Goal: Task Accomplishment & Management: Manage account settings

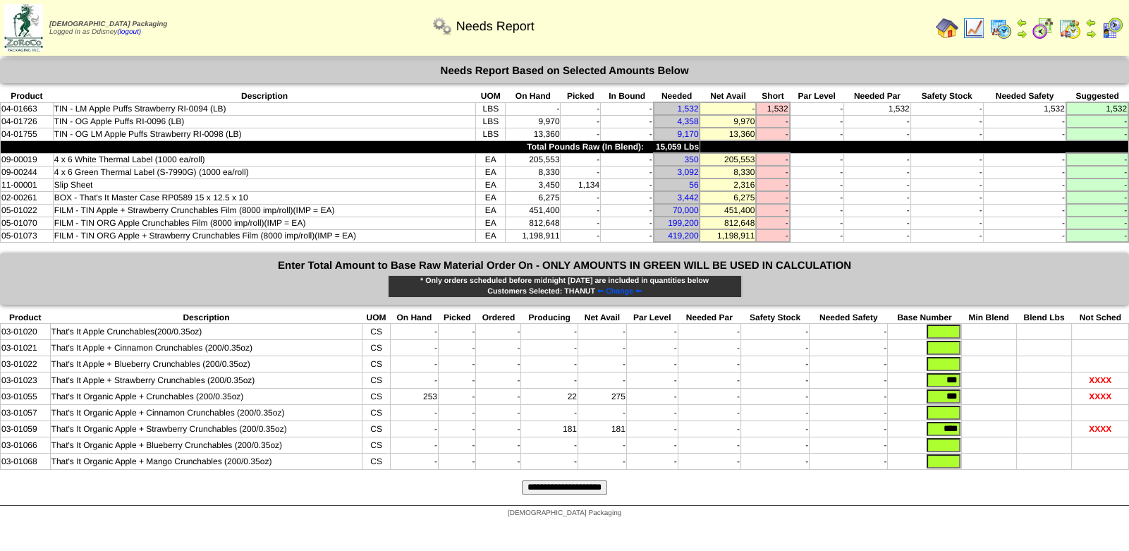
click at [938, 357] on input "text" at bounding box center [944, 364] width 34 height 14
type input "***"
click at [1017, 372] on td at bounding box center [1044, 380] width 56 height 16
click at [944, 341] on input "text" at bounding box center [944, 348] width 34 height 14
type input "***"
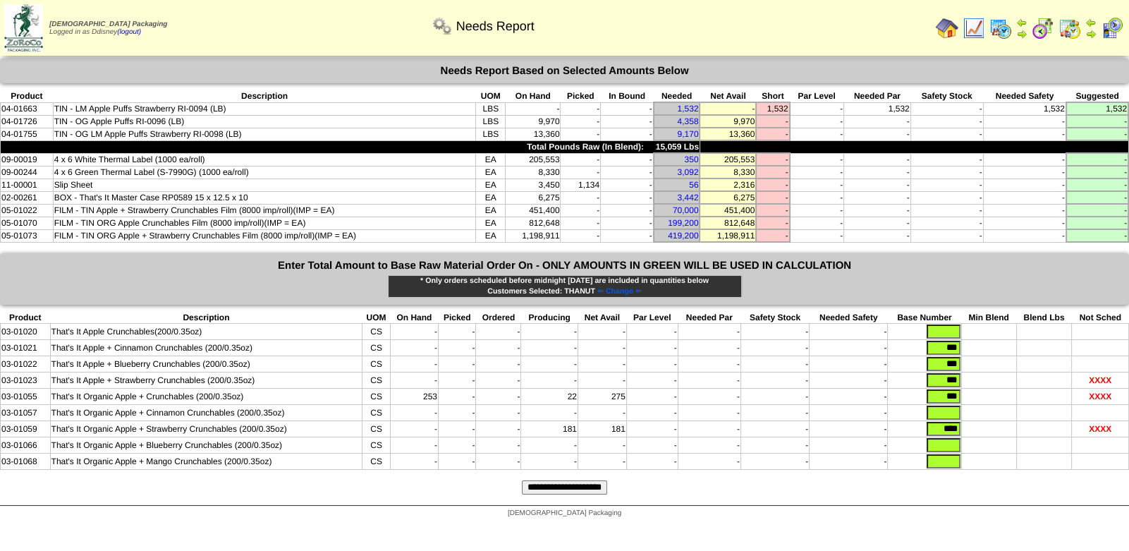
click at [578, 482] on input "**********" at bounding box center [564, 487] width 85 height 14
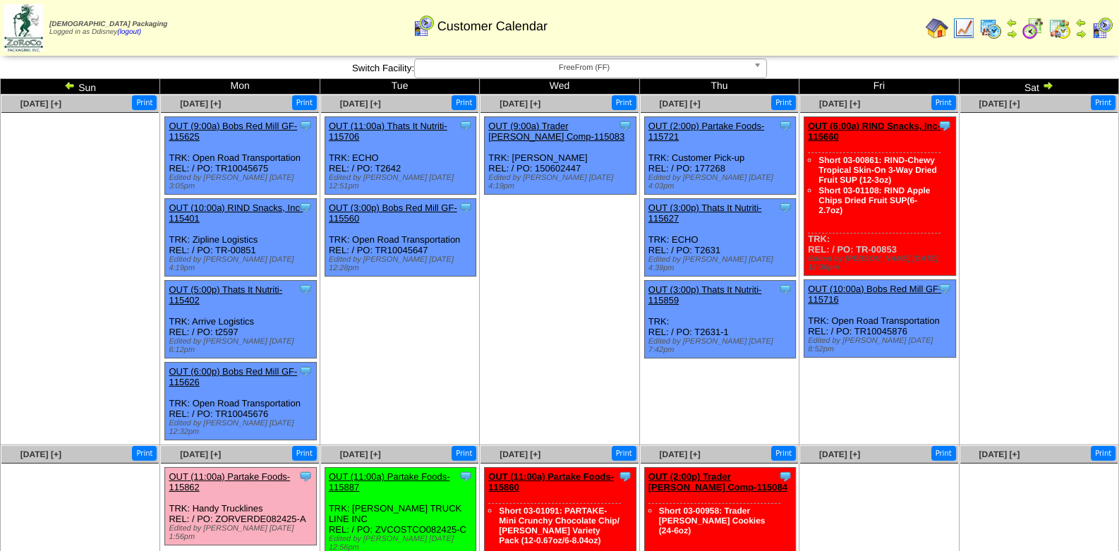
click at [516, 317] on ul "Clone Item OUT (9:00a) Trader Joes Comp-115083 Trader Joes Company ScheduleID: …" at bounding box center [558, 222] width 157 height 212
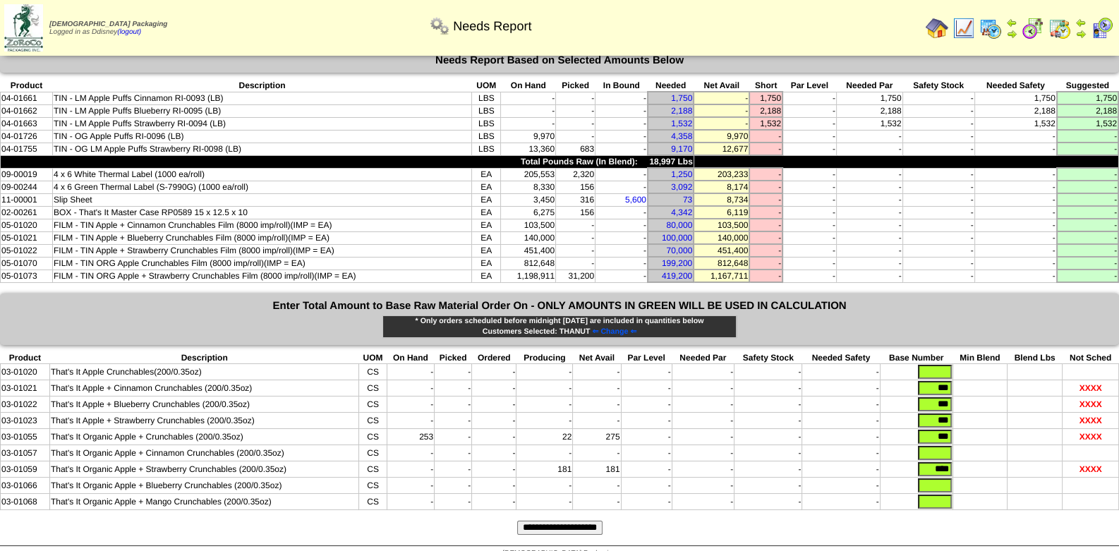
scroll to position [14, 0]
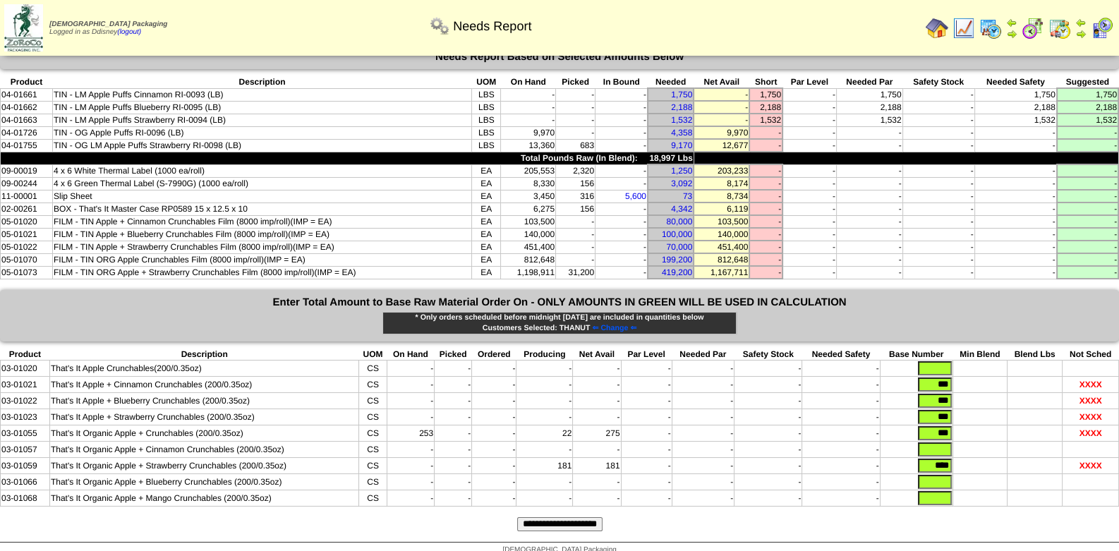
click at [1075, 190] on td "-" at bounding box center [1086, 196] width 61 height 13
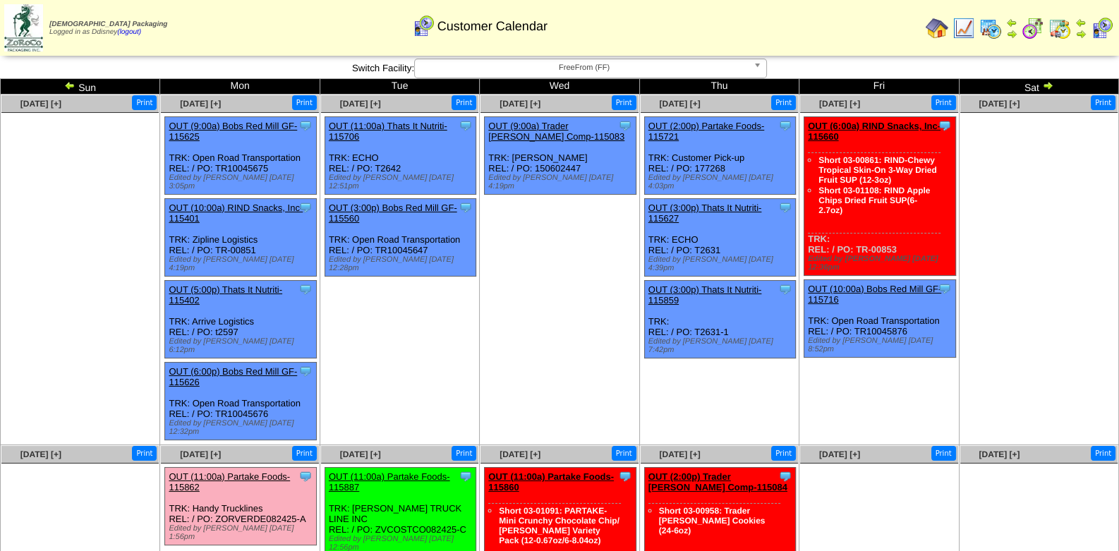
drag, startPoint x: 887, startPoint y: 246, endPoint x: 853, endPoint y: 248, distance: 33.9
click at [853, 248] on div "Clone Item OUT (6:00a) RIND Snacks, Inc-115660 RIND Snacks, Inc. ScheduleID: 11…" at bounding box center [879, 196] width 151 height 159
click at [898, 241] on div "Clone Item OUT (6:00a) RIND Snacks, Inc-115660 RIND Snacks, Inc. ScheduleID: 11…" at bounding box center [879, 196] width 151 height 159
click at [755, 65] on b at bounding box center [759, 68] width 13 height 18
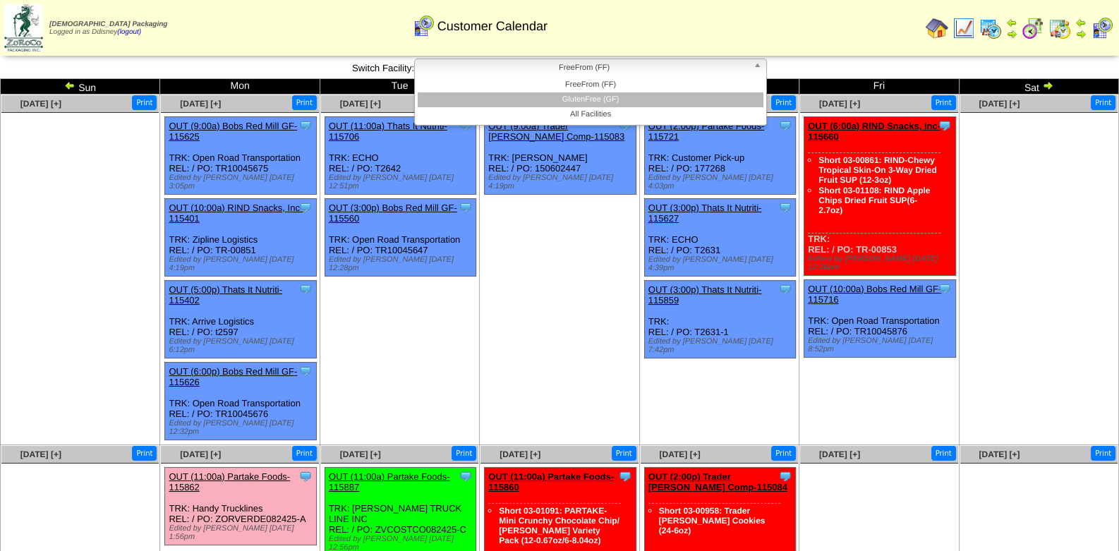
drag, startPoint x: 609, startPoint y: 97, endPoint x: 616, endPoint y: 97, distance: 7.8
click at [609, 97] on li "GlutenFree (GF)" at bounding box center [591, 99] width 346 height 15
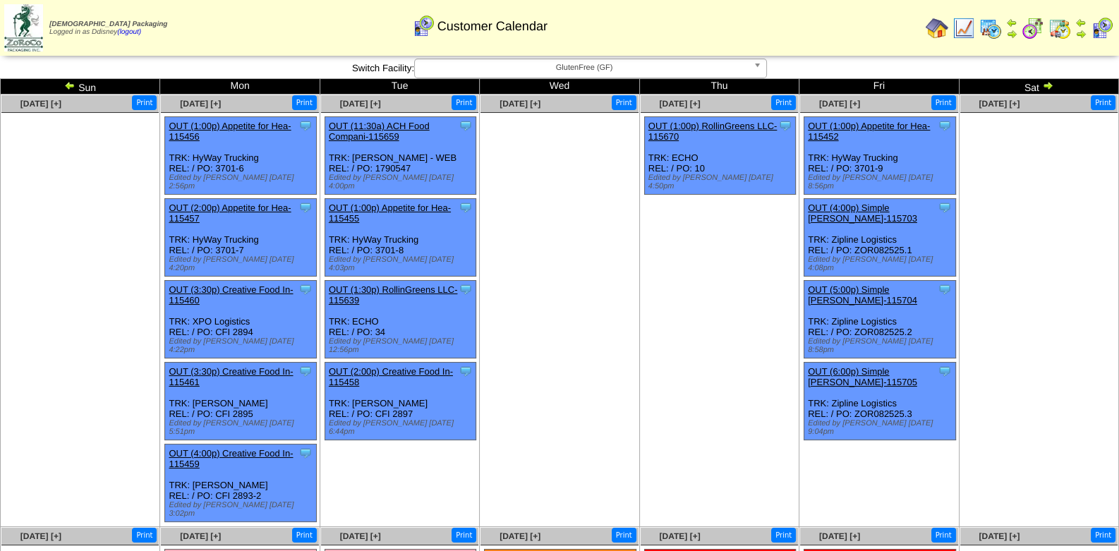
click at [760, 66] on b at bounding box center [759, 68] width 13 height 18
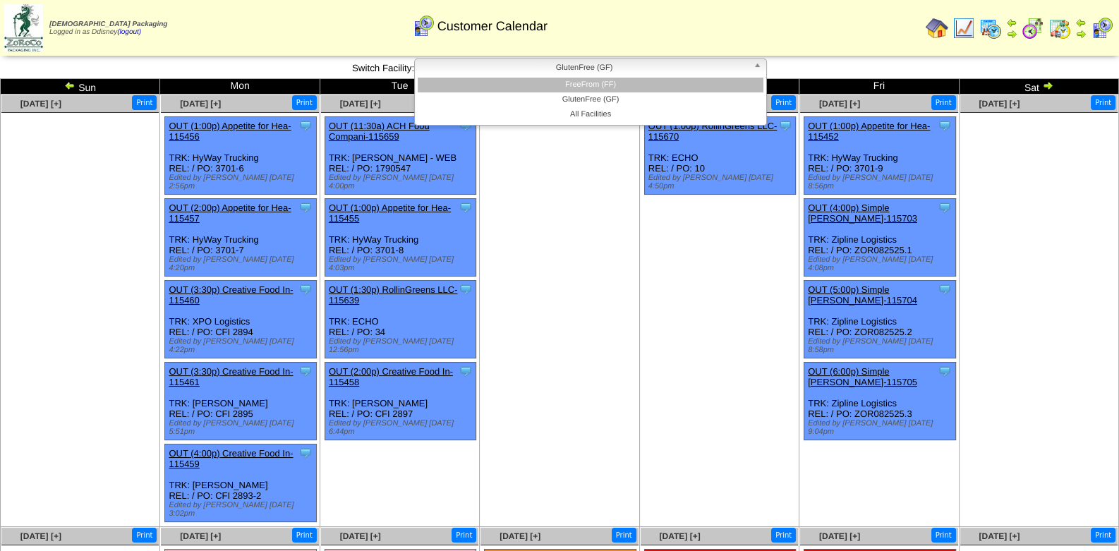
click at [624, 84] on li "FreeFrom (FF)" at bounding box center [591, 85] width 346 height 15
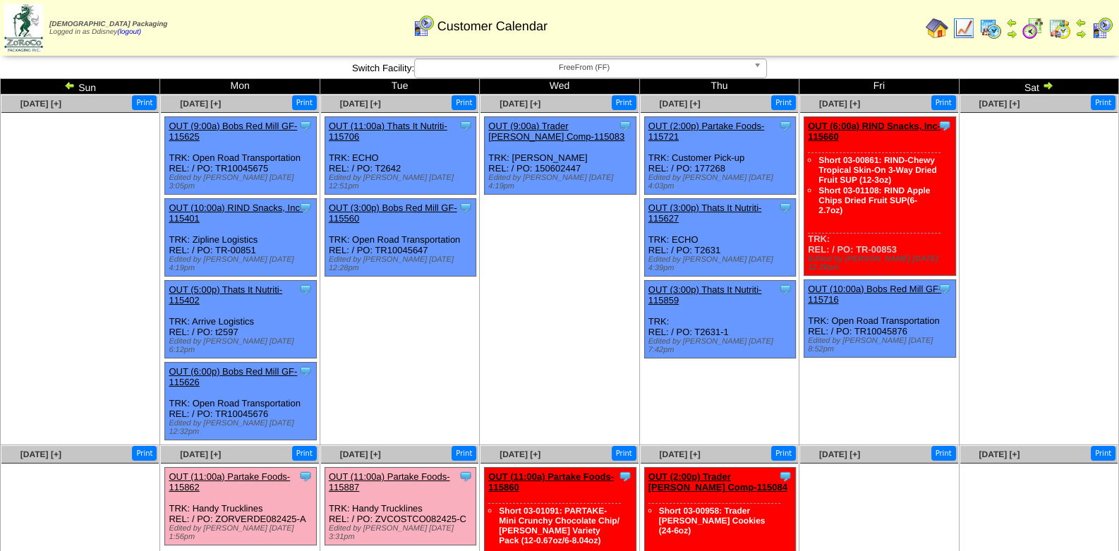
click at [758, 68] on b at bounding box center [759, 68] width 13 height 18
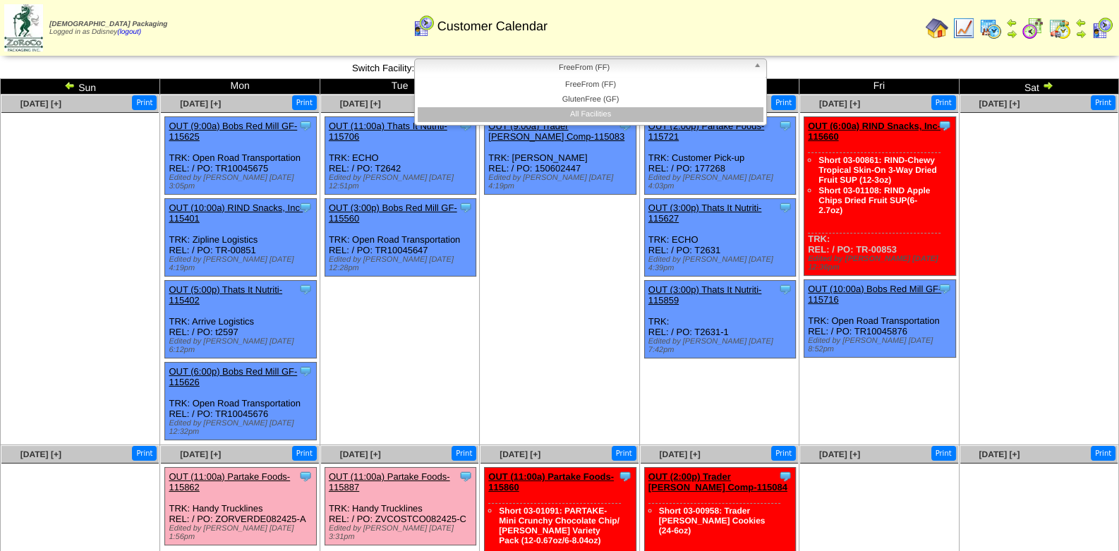
click at [600, 114] on li "All Facilities" at bounding box center [591, 114] width 346 height 15
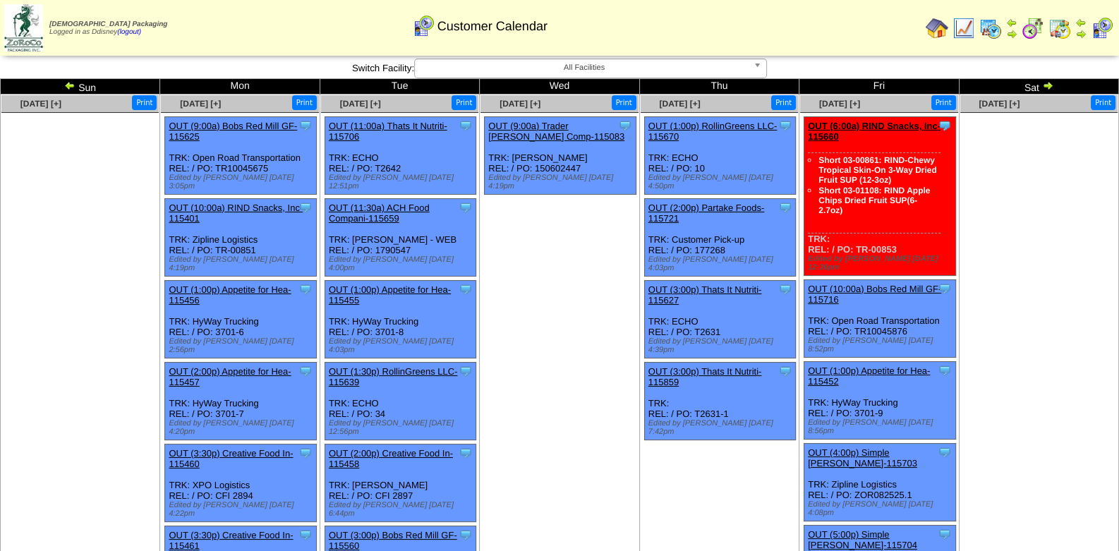
click at [969, 27] on img at bounding box center [963, 28] width 23 height 23
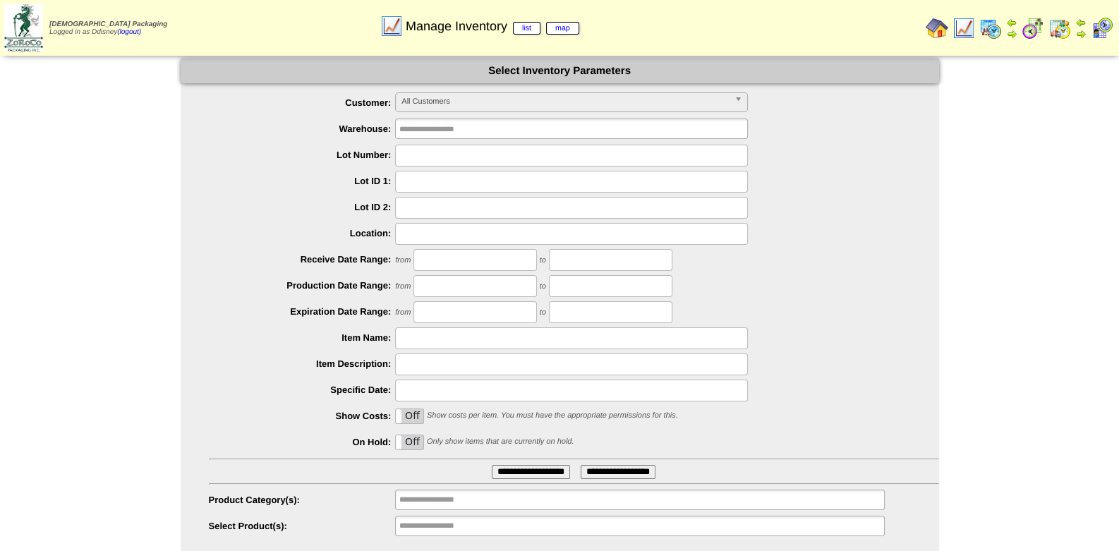
click at [968, 28] on img at bounding box center [963, 28] width 23 height 23
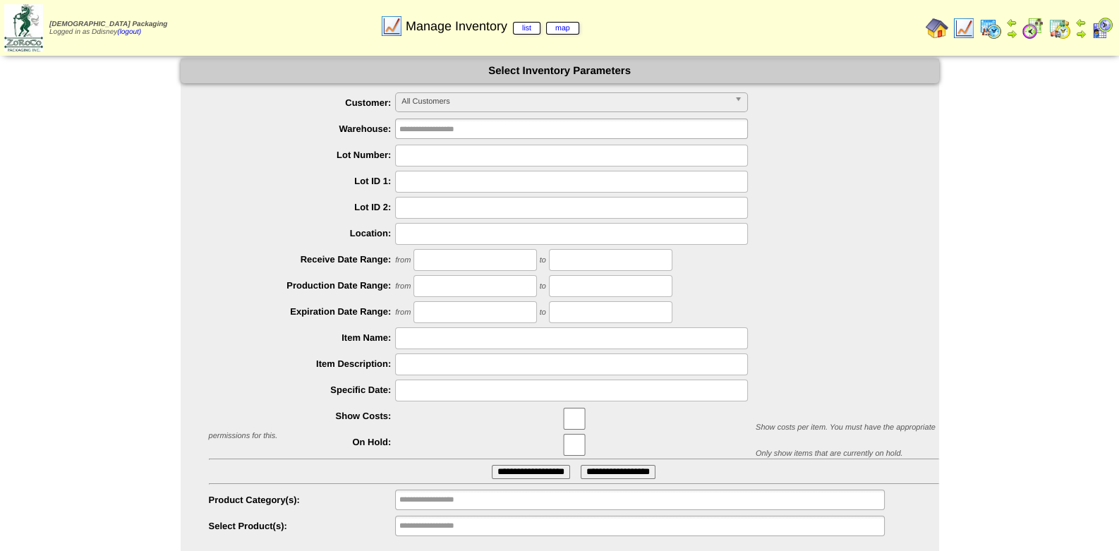
click at [505, 100] on span "All Customers" at bounding box center [564, 101] width 327 height 17
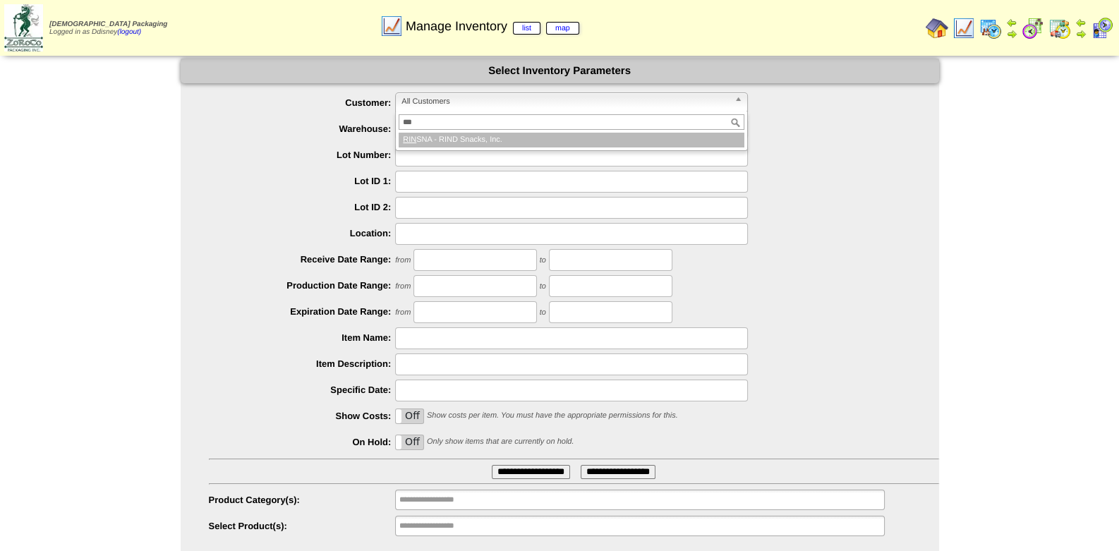
type input "****"
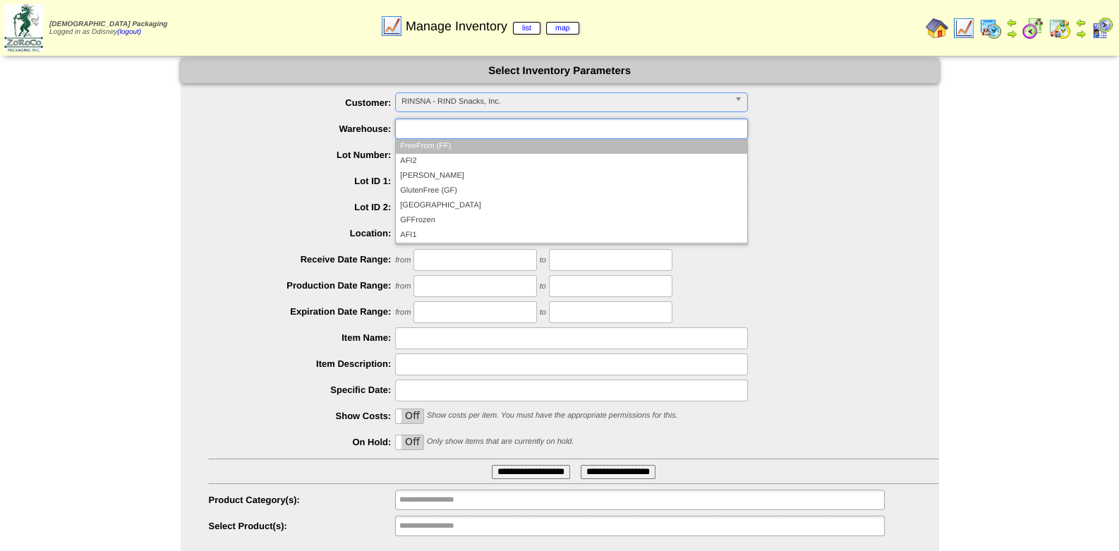
click at [490, 125] on ul at bounding box center [571, 128] width 353 height 20
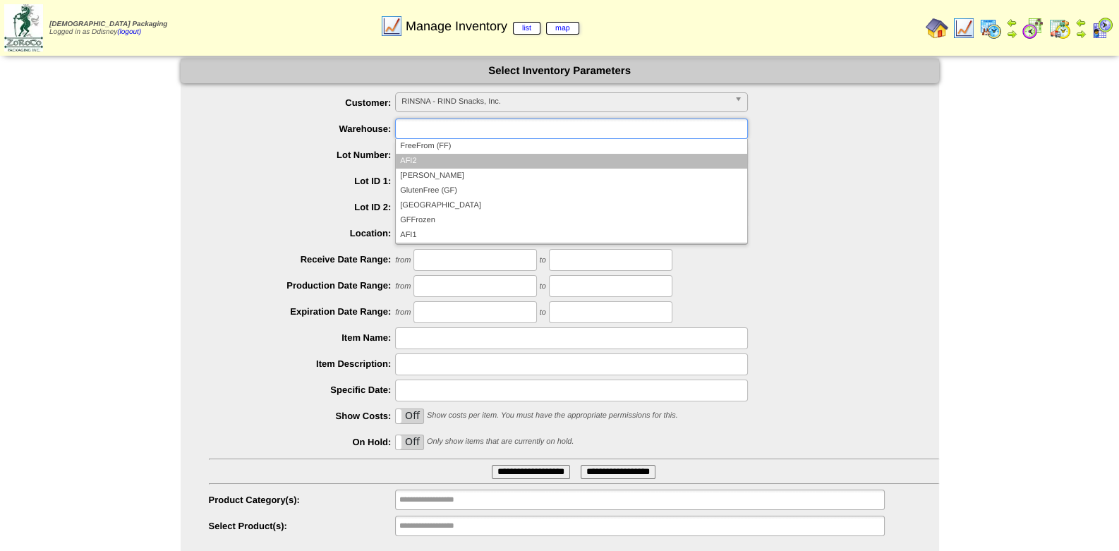
click at [437, 159] on li "AFI2" at bounding box center [571, 161] width 351 height 15
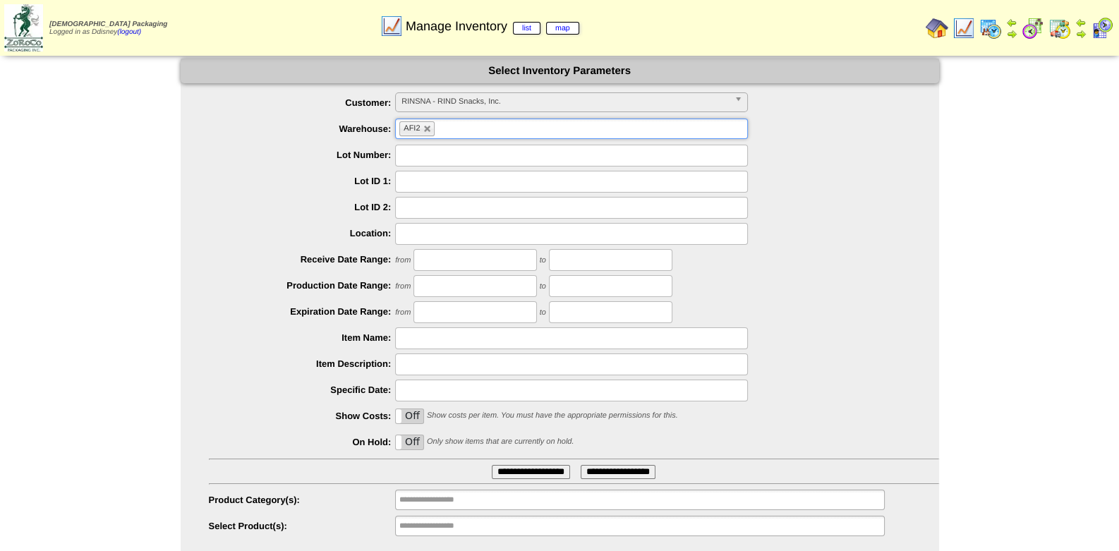
click at [512, 470] on input "**********" at bounding box center [531, 472] width 78 height 14
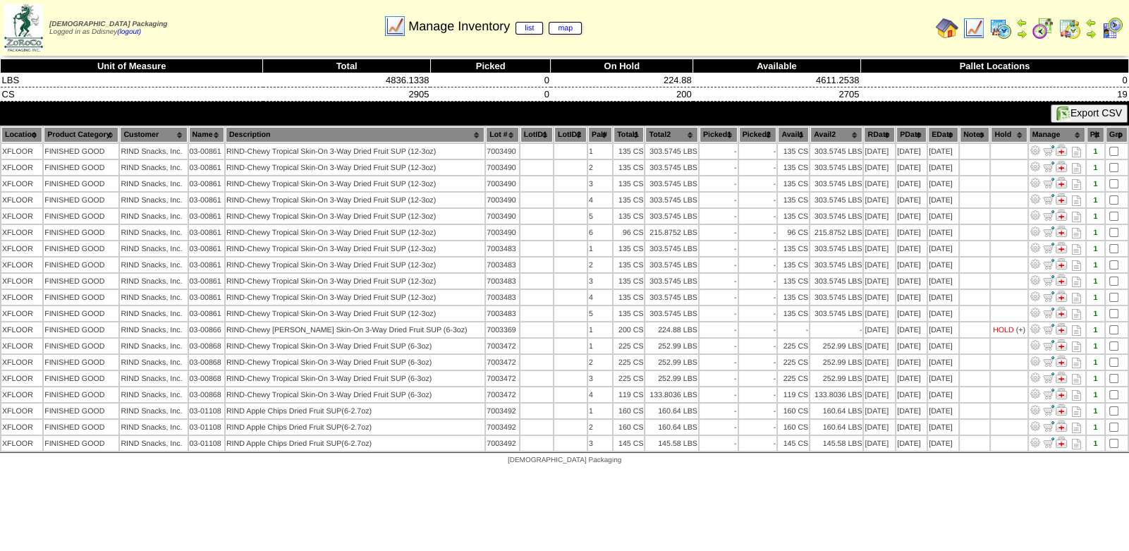
click at [1099, 111] on button "Export CSV" at bounding box center [1089, 113] width 77 height 18
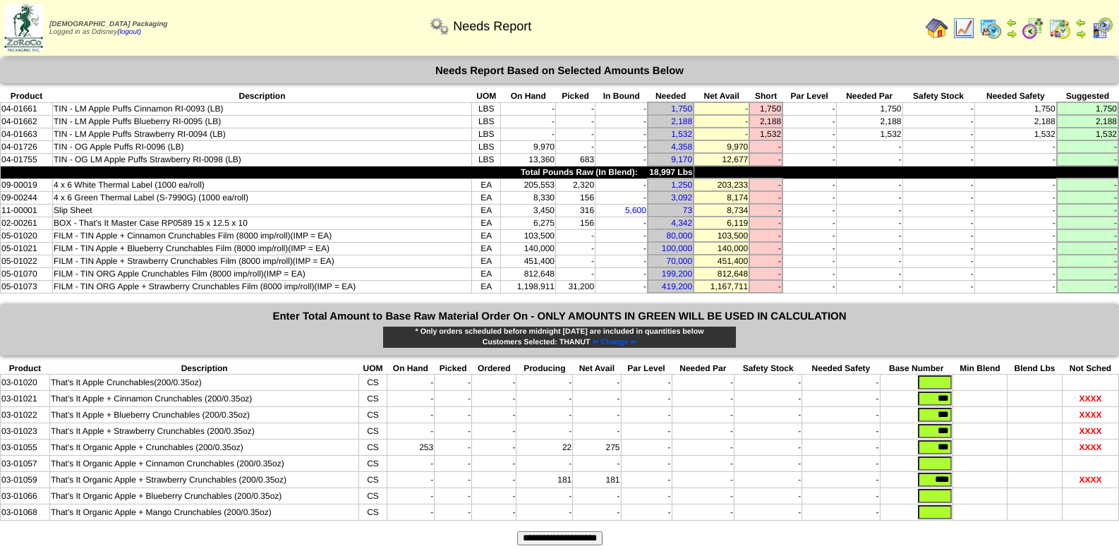
scroll to position [14, 0]
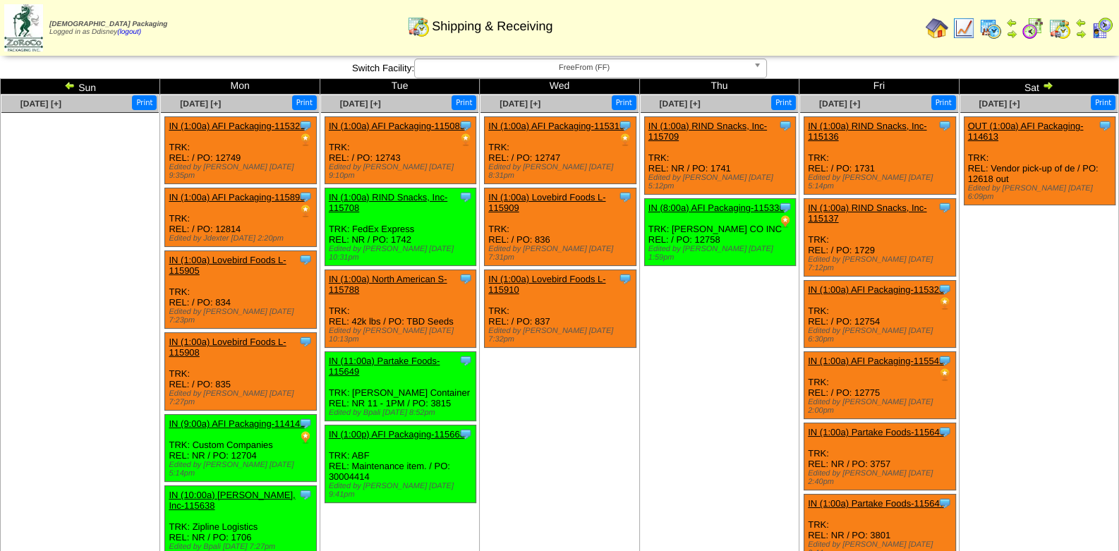
click at [1101, 32] on img at bounding box center [1101, 28] width 23 height 23
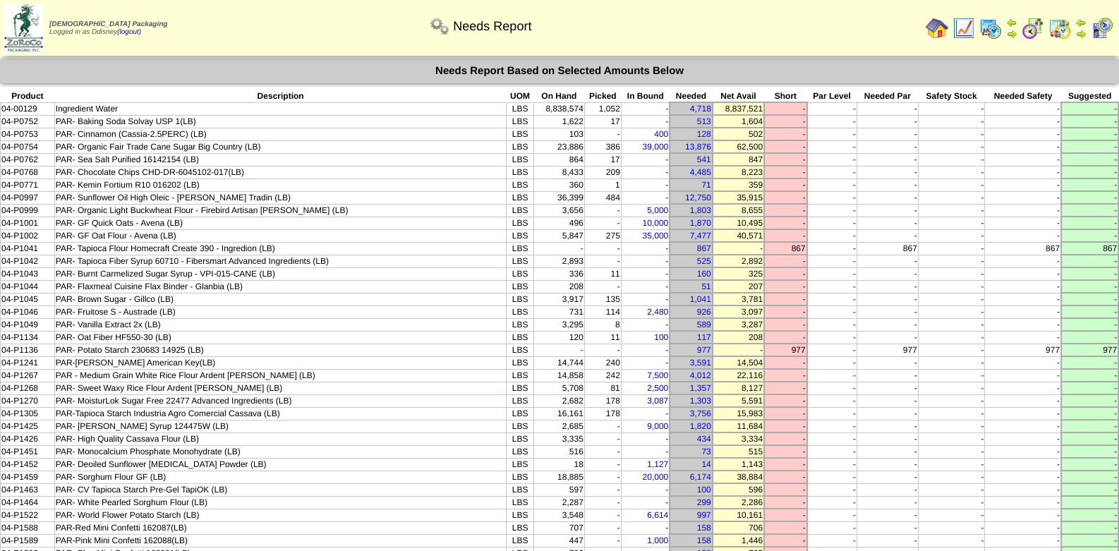
click at [997, 30] on img at bounding box center [990, 28] width 23 height 23
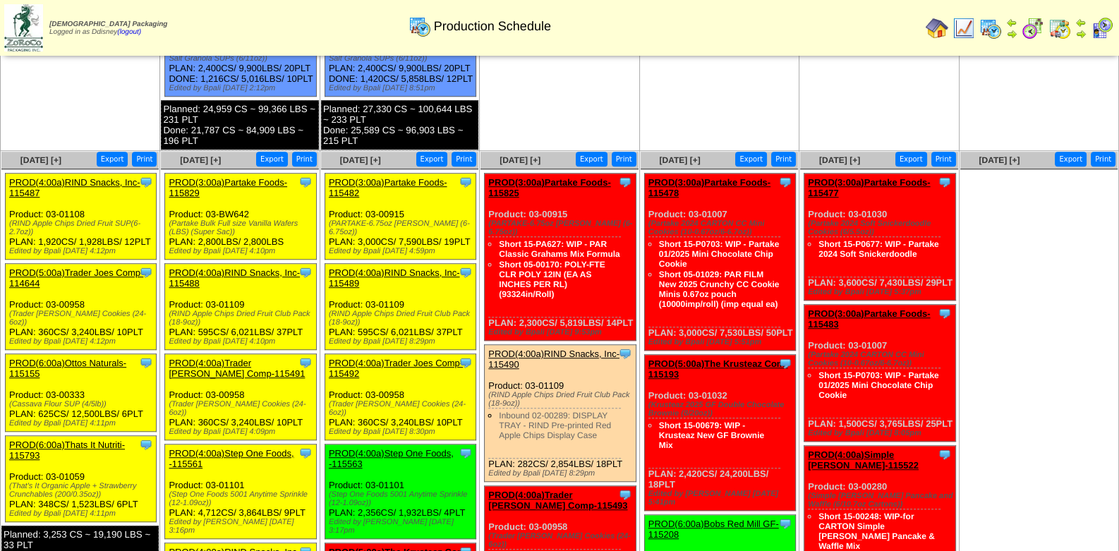
scroll to position [1198, 0]
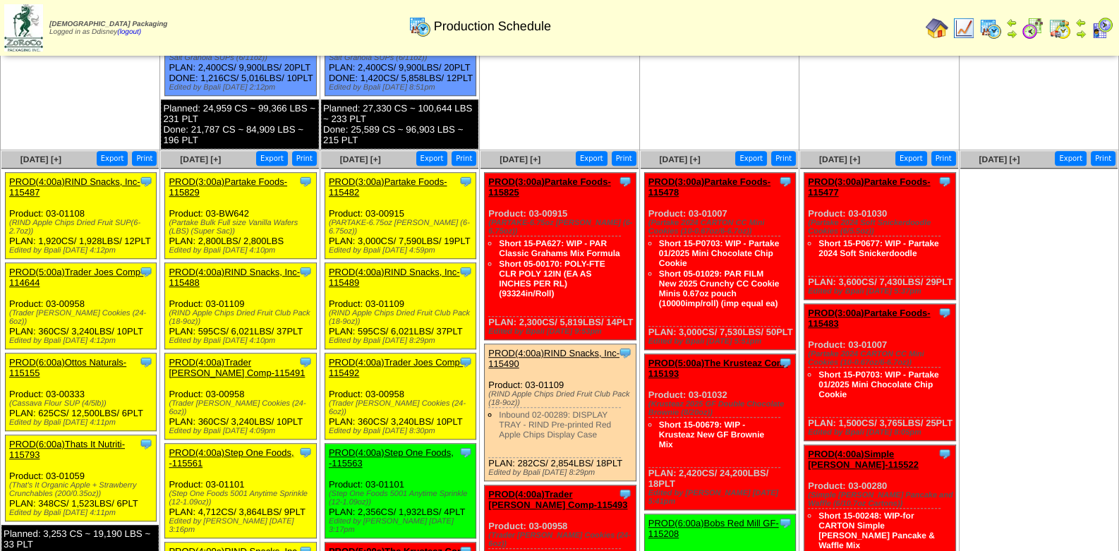
click at [986, 288] on ul at bounding box center [1038, 275] width 157 height 212
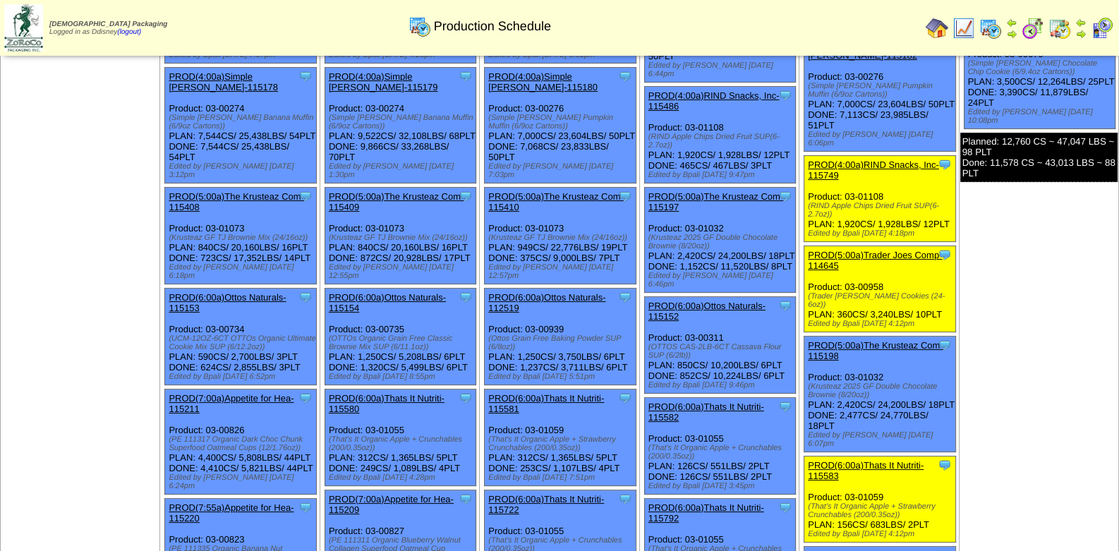
scroll to position [281, 0]
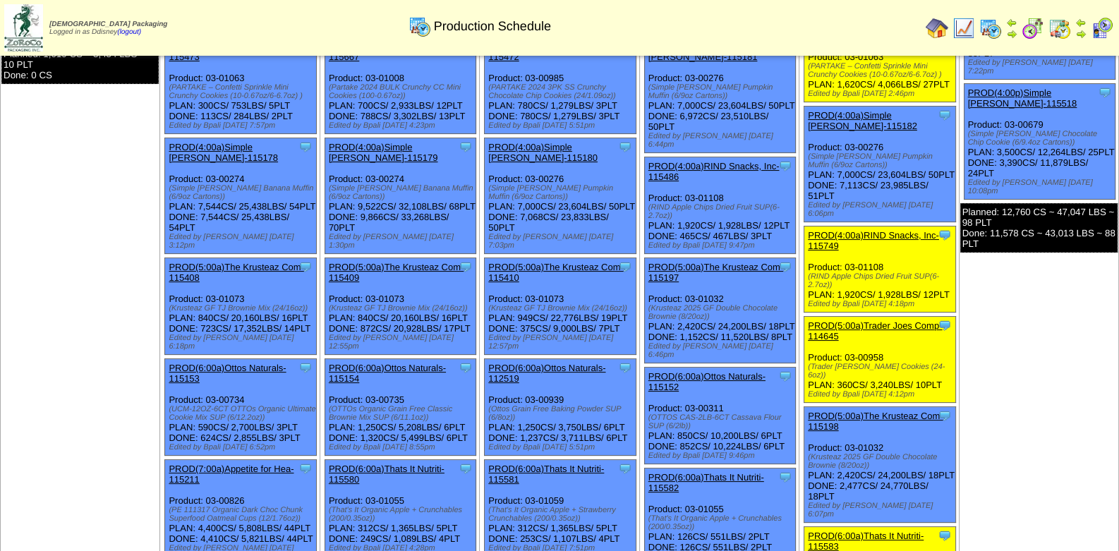
click at [995, 317] on td "Aug 23 [+] Print Export Clone Item PROD(4:00a)Simple Mills-115519 Simple Mills …" at bounding box center [1037, 440] width 159 height 1254
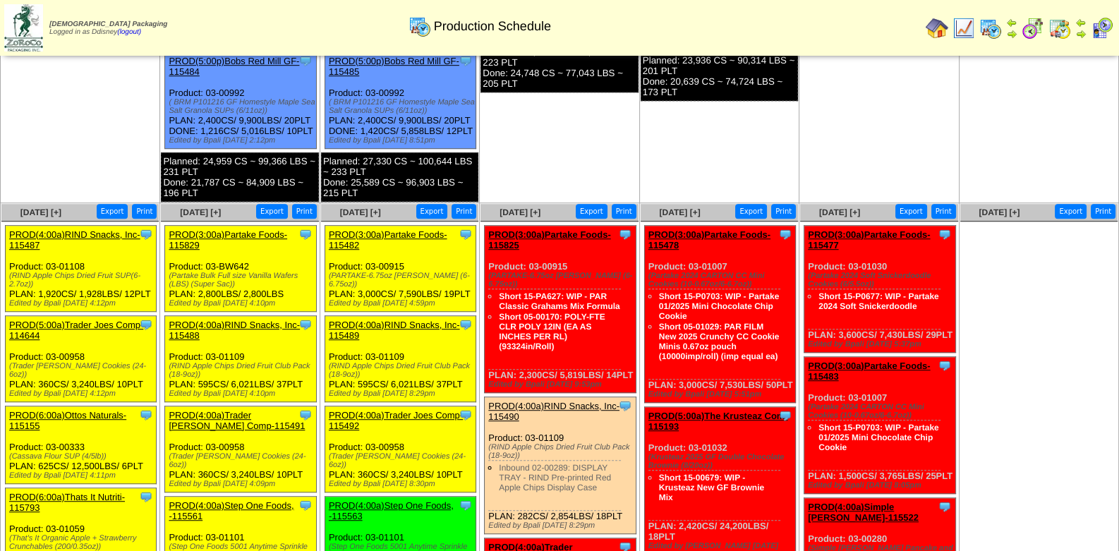
click at [944, 30] on img at bounding box center [936, 28] width 23 height 23
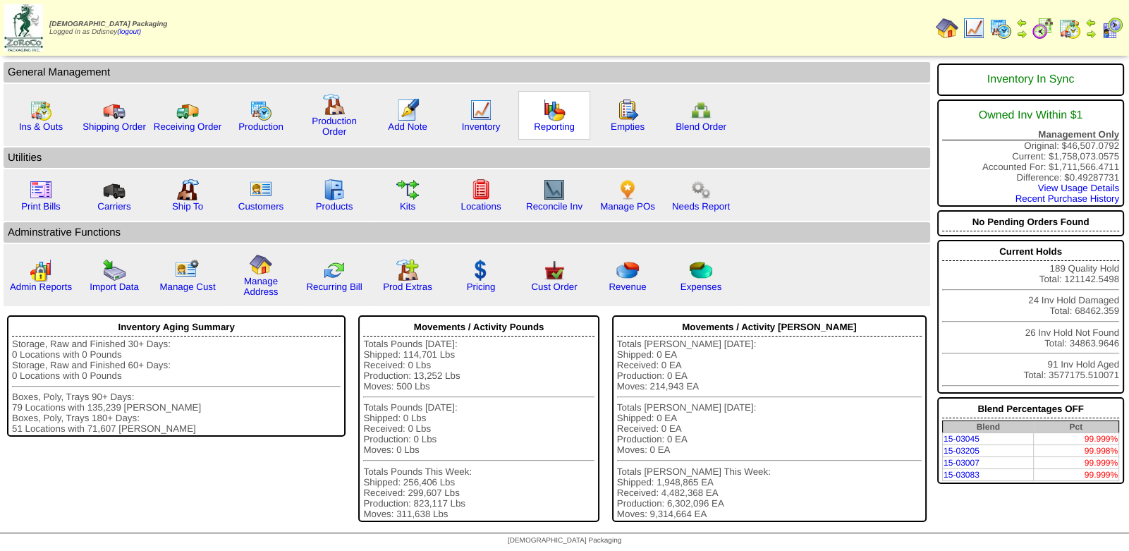
click at [547, 116] on img at bounding box center [554, 110] width 23 height 23
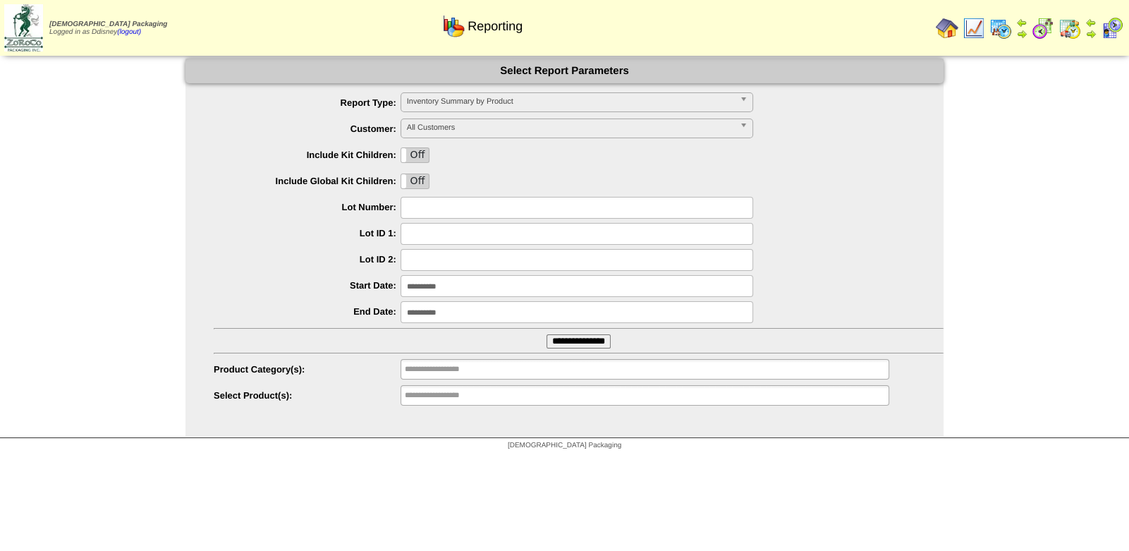
click at [475, 400] on input "**********" at bounding box center [450, 395] width 90 height 18
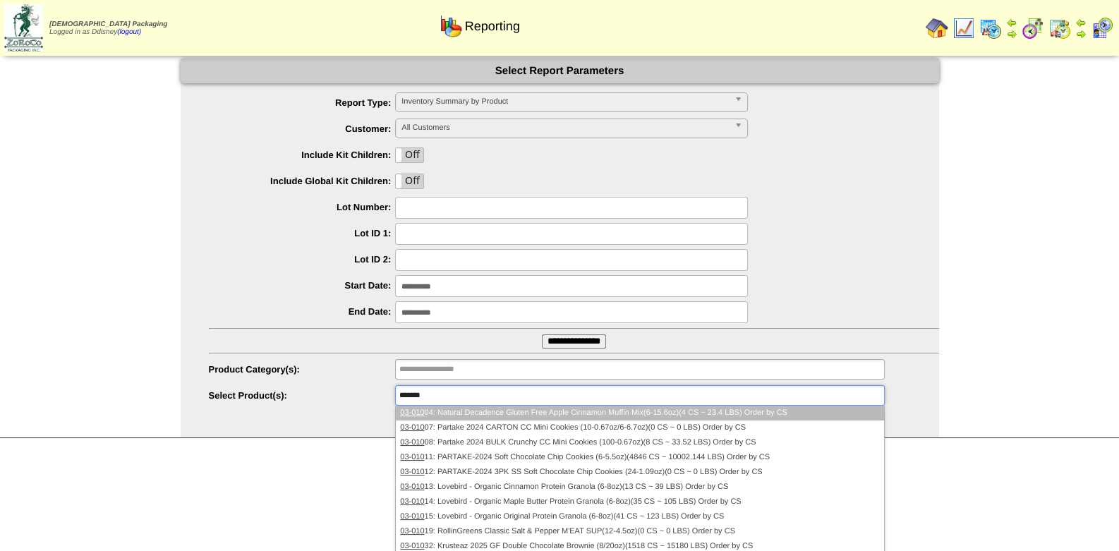
type input "********"
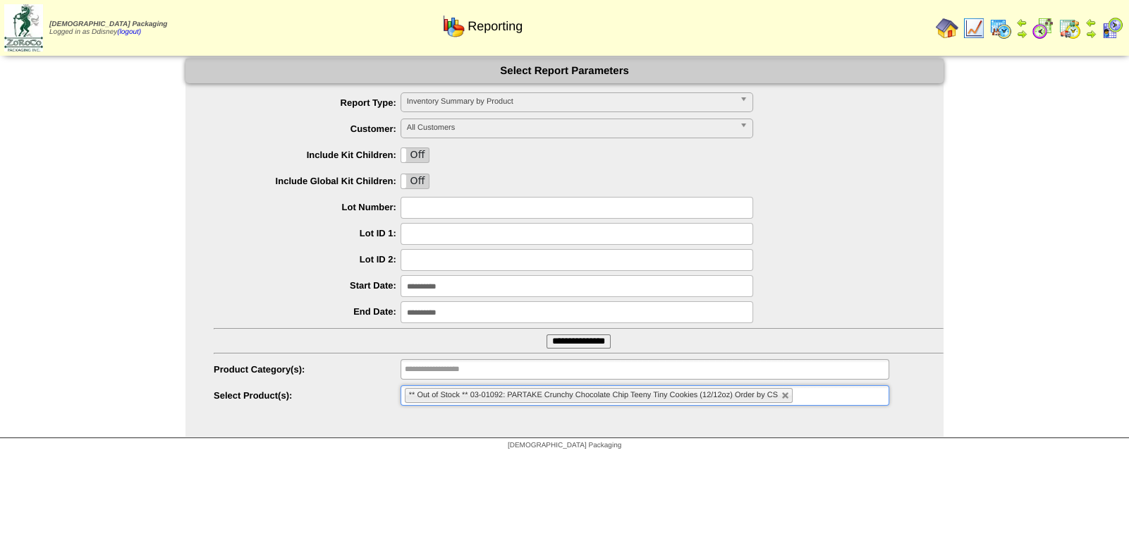
click at [583, 349] on ul "**********" at bounding box center [564, 249] width 758 height 315
click at [472, 291] on input "**********" at bounding box center [577, 286] width 353 height 22
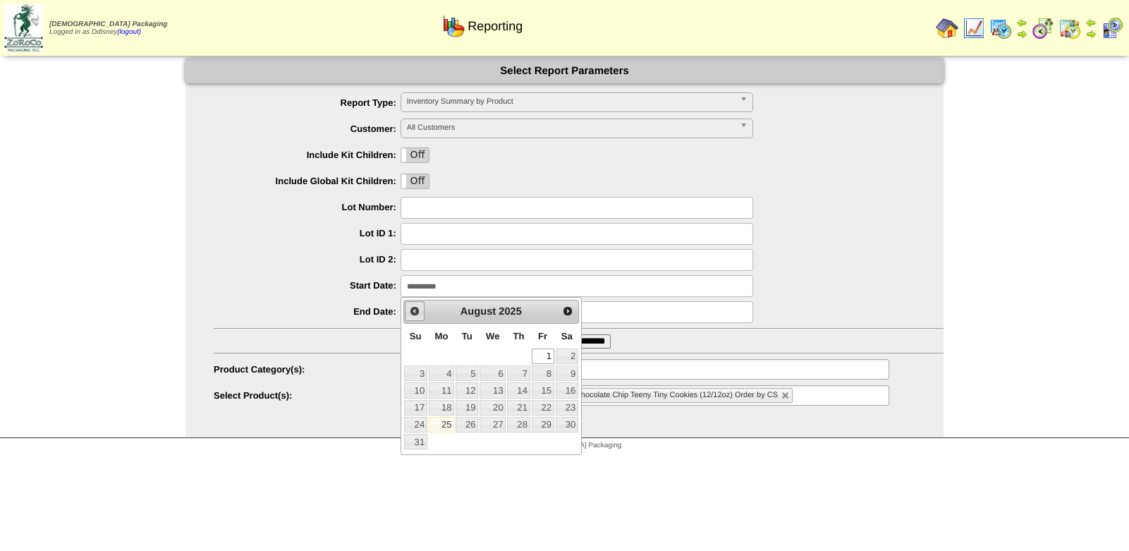
click at [416, 316] on span "Prev" at bounding box center [414, 310] width 11 height 11
click at [468, 353] on link "1" at bounding box center [467, 356] width 23 height 16
type input "**********"
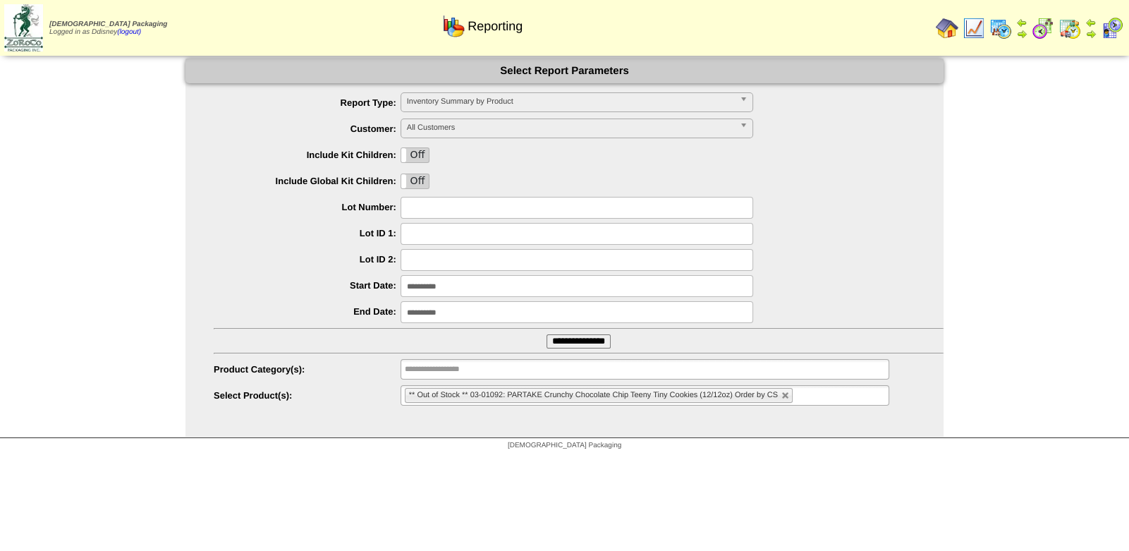
click at [561, 338] on input "**********" at bounding box center [579, 341] width 64 height 14
click at [745, 102] on b at bounding box center [746, 102] width 13 height 18
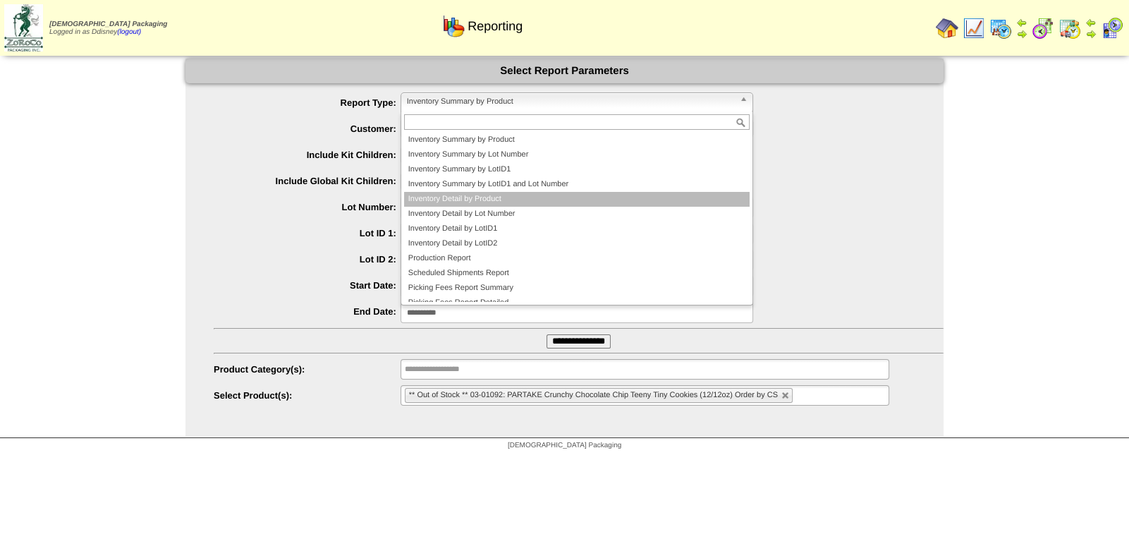
click at [506, 196] on li "Inventory Detail by Product" at bounding box center [577, 199] width 346 height 15
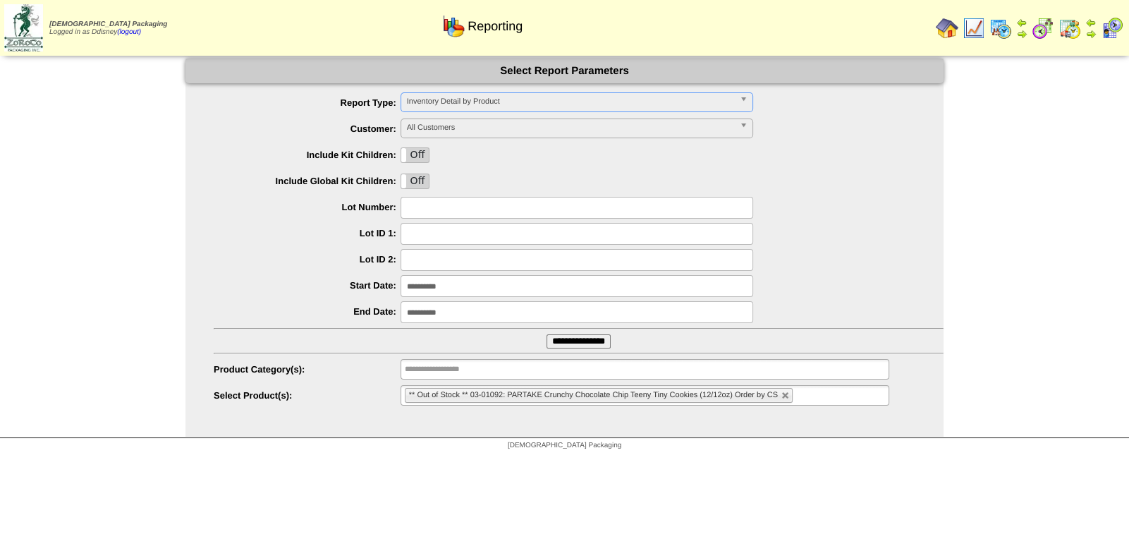
click at [576, 341] on input "**********" at bounding box center [579, 341] width 64 height 14
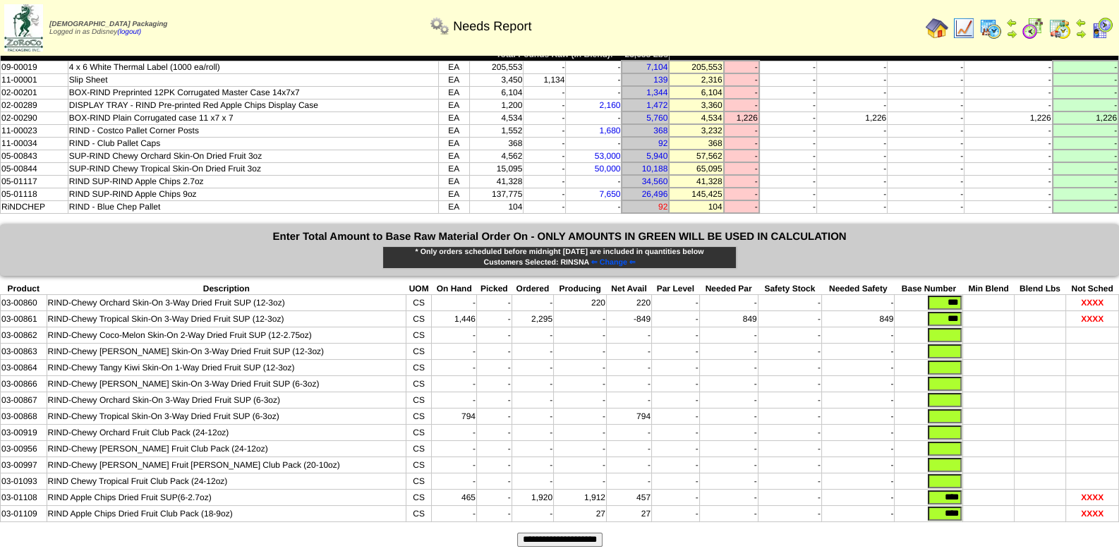
scroll to position [155, 0]
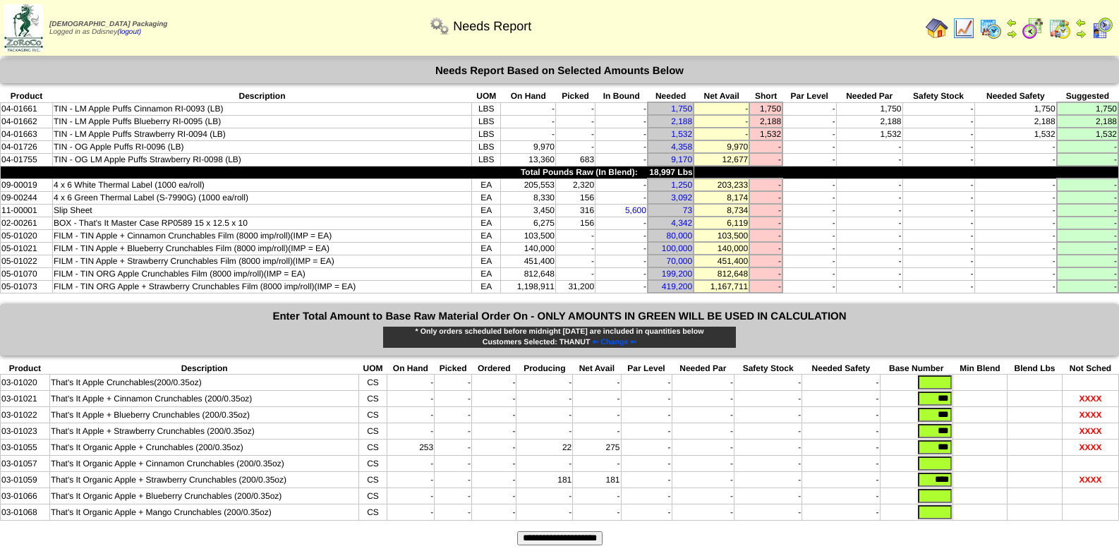
scroll to position [14, 0]
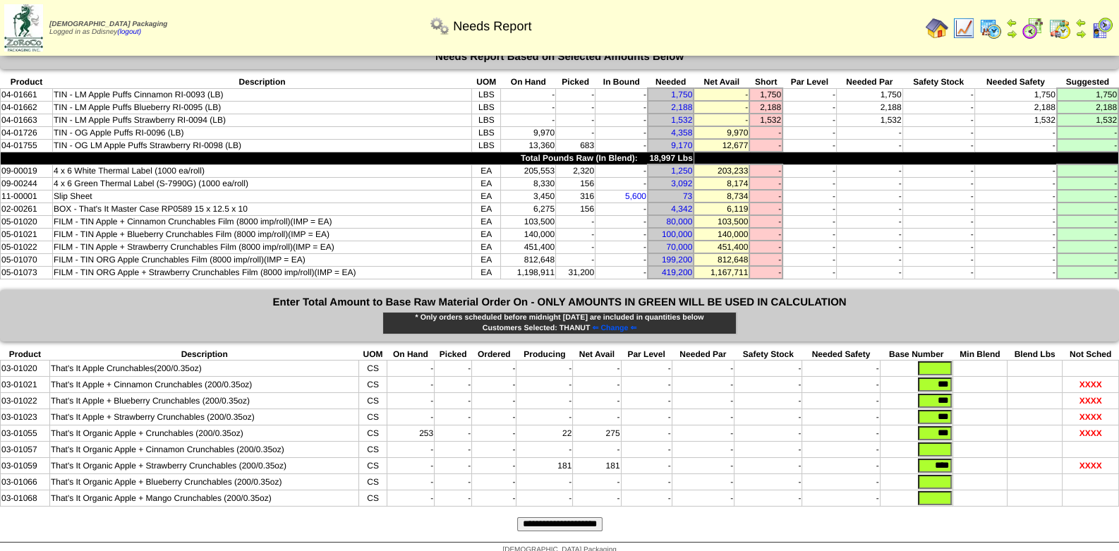
click at [421, 228] on td "FILM - TIN Apple + Blueberry Crunchables Film (8000 imp/roll)(IMP = EA)" at bounding box center [261, 234] width 419 height 13
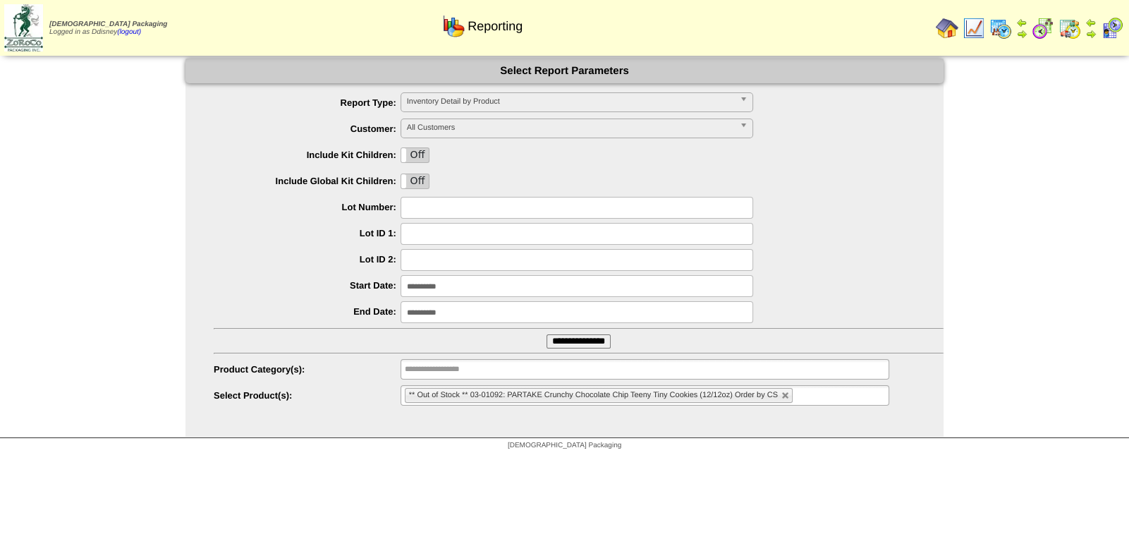
click at [954, 30] on img at bounding box center [947, 28] width 23 height 23
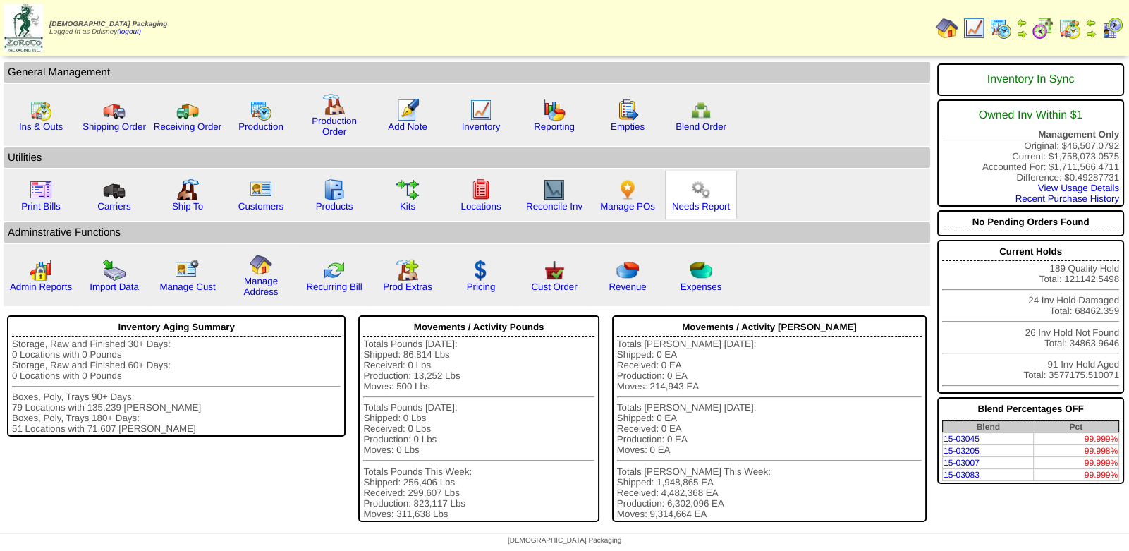
click at [698, 194] on img at bounding box center [701, 189] width 23 height 23
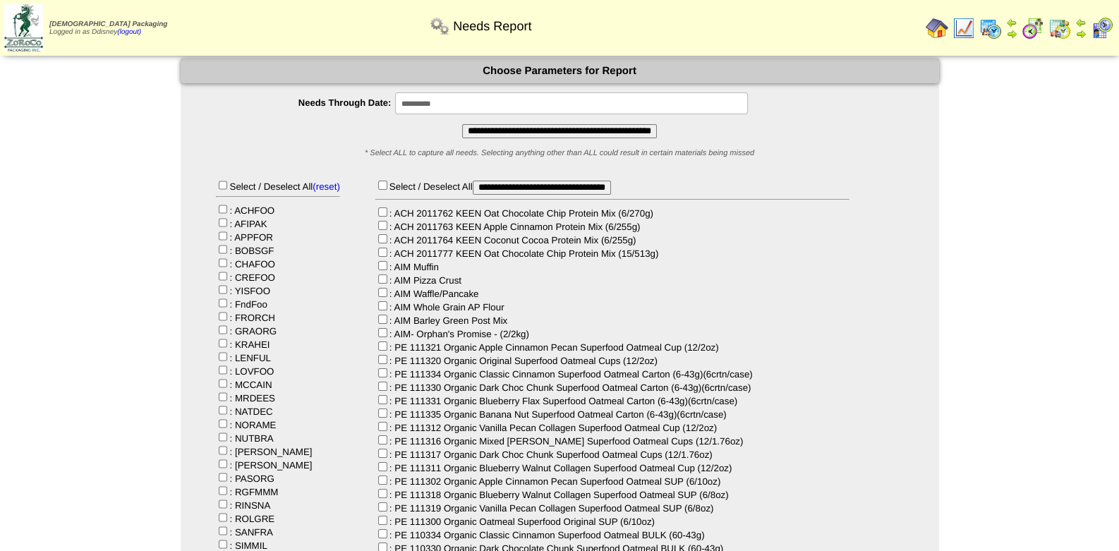
click at [508, 130] on input "**********" at bounding box center [559, 131] width 195 height 14
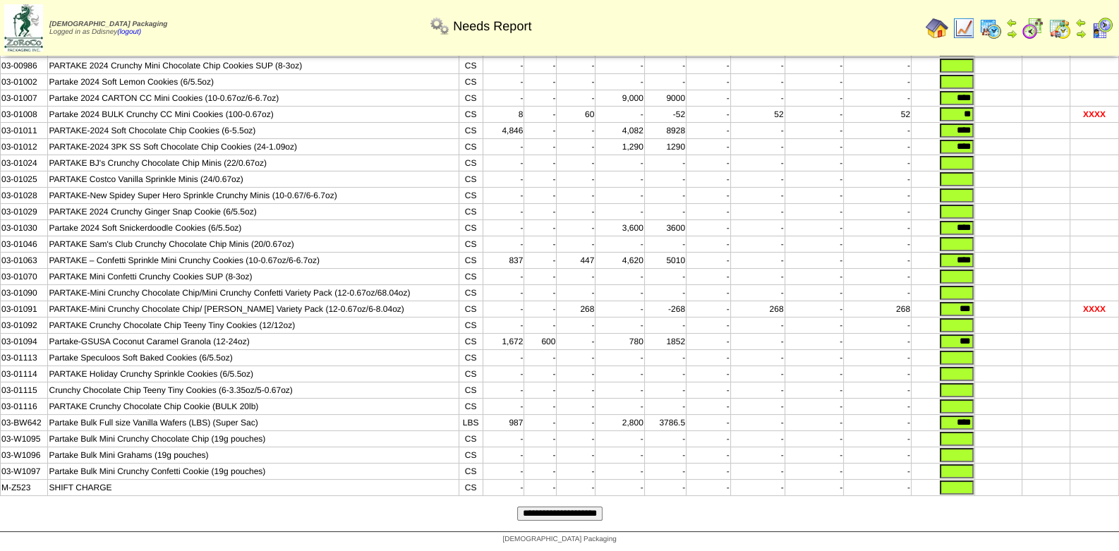
scroll to position [221, 0]
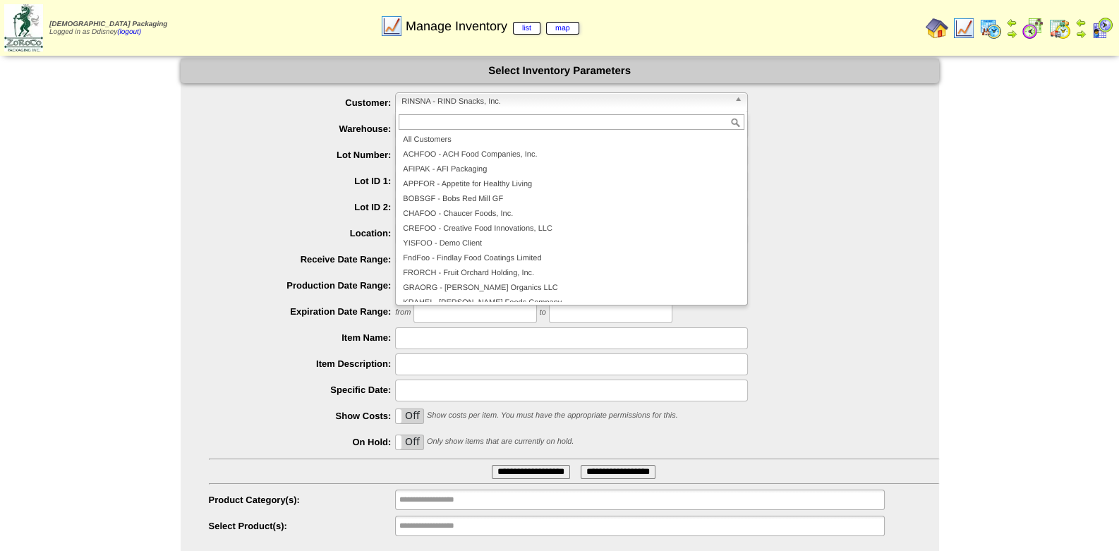
scroll to position [186, 0]
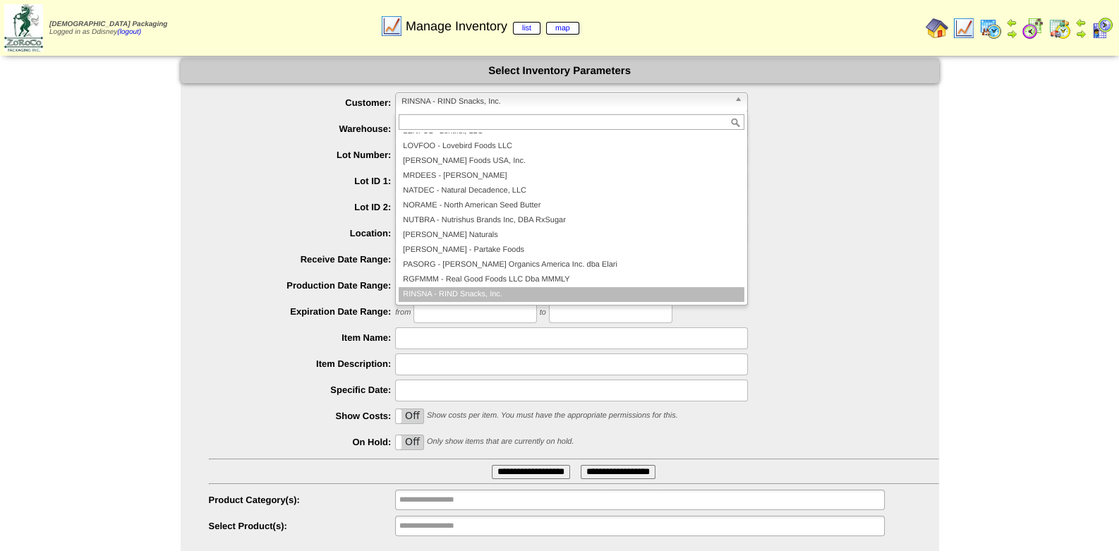
click at [511, 99] on span "RINSNA - RIND Snacks, Inc." at bounding box center [564, 101] width 327 height 17
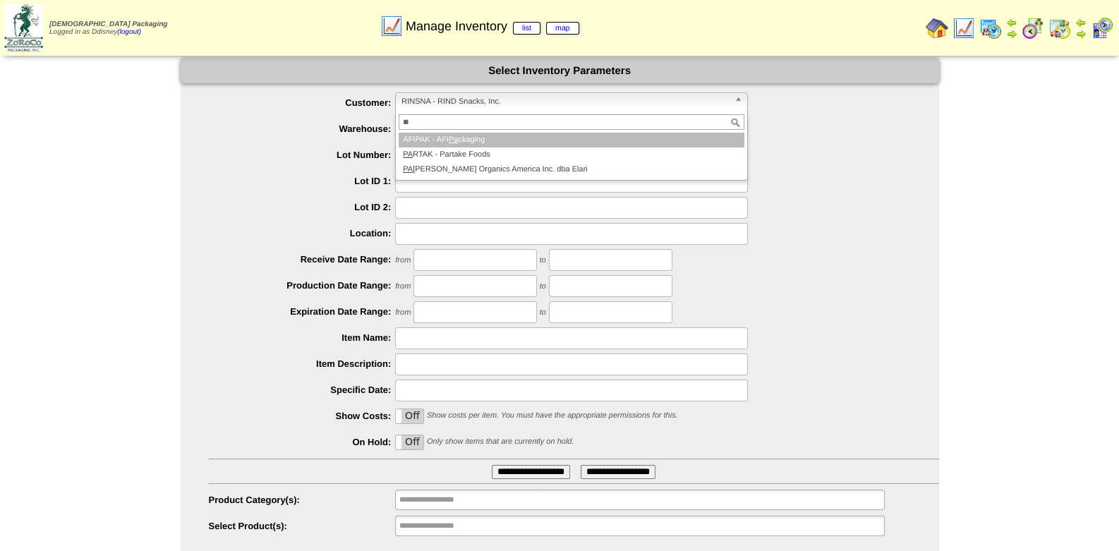
scroll to position [0, 0]
type input "**"
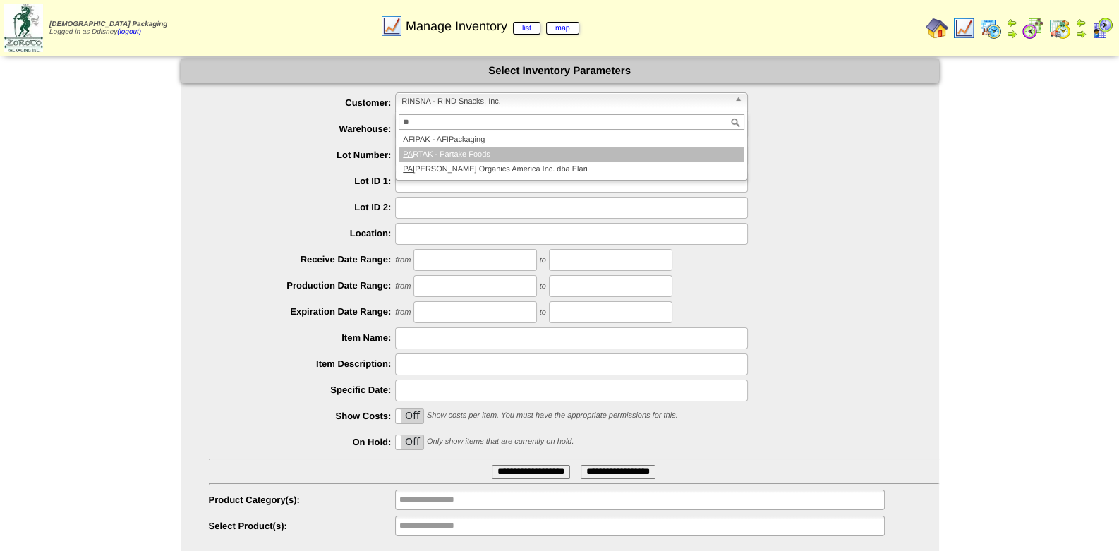
drag, startPoint x: 482, startPoint y: 152, endPoint x: 490, endPoint y: 147, distance: 10.2
click at [482, 151] on li "PA RTAK - Partake Foods" at bounding box center [571, 154] width 346 height 15
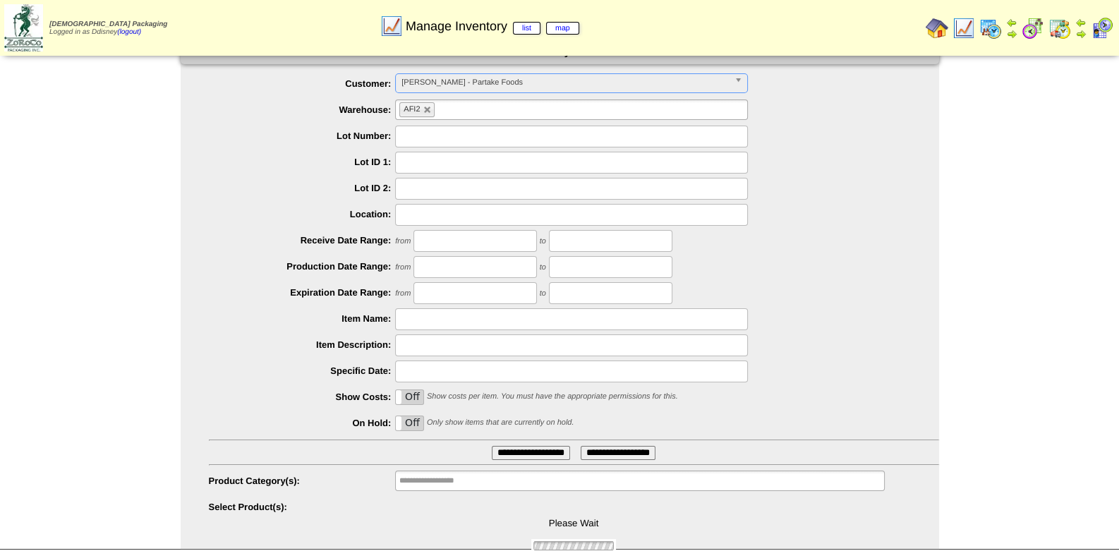
scroll to position [37, 0]
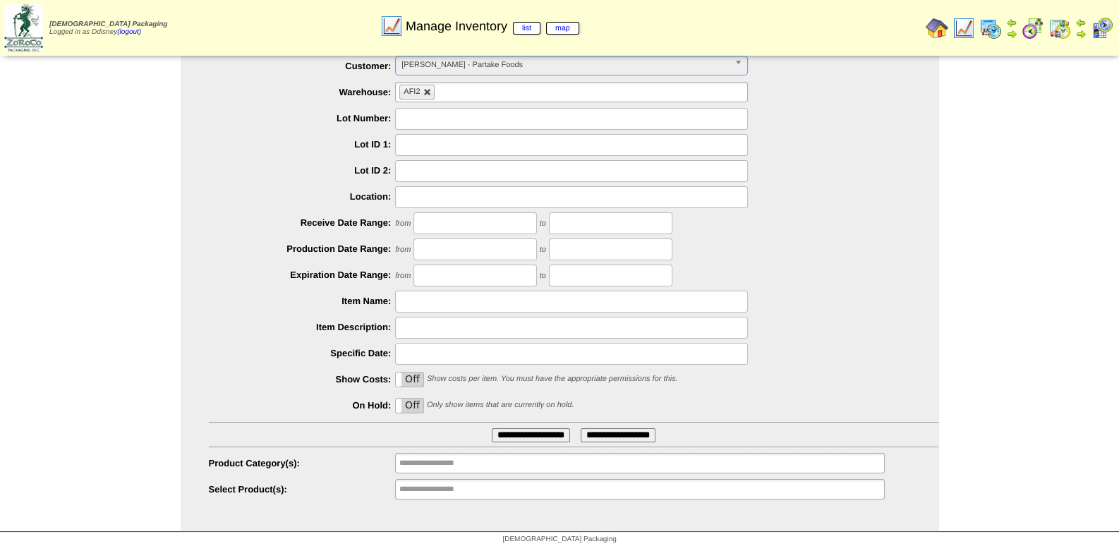
click at [423, 89] on link at bounding box center [427, 92] width 8 height 8
type input "**********"
click at [435, 485] on input "text" at bounding box center [444, 489] width 90 height 18
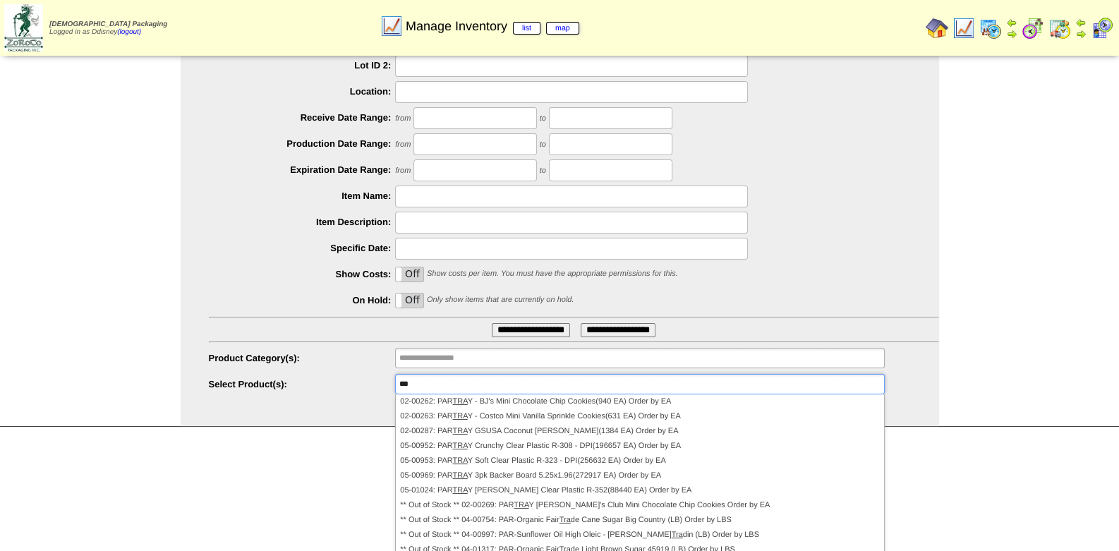
scroll to position [147, 0]
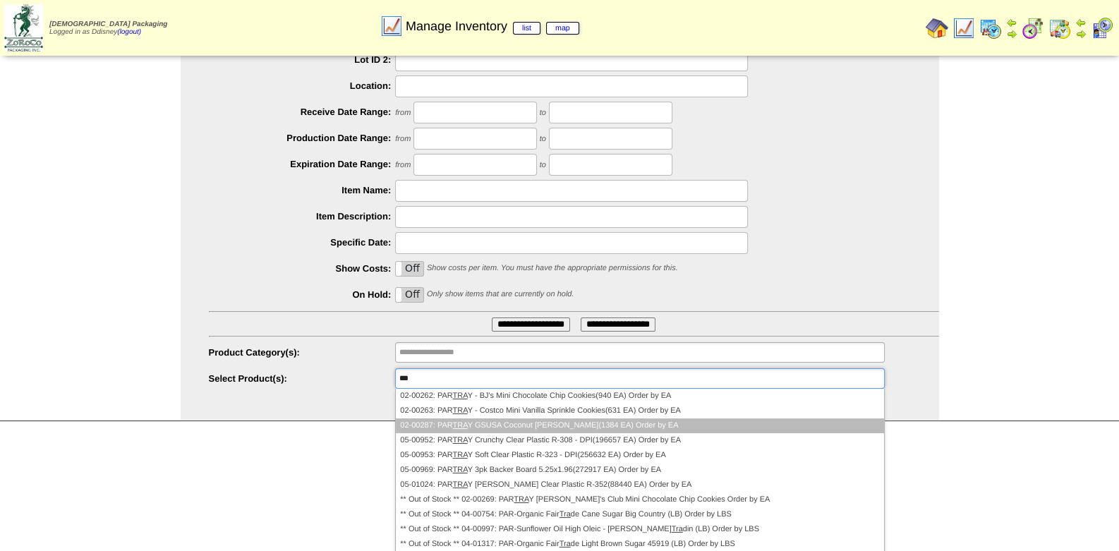
type input "***"
click at [556, 426] on li "02-00287: PAR TRA Y GSUSA Coconut Caramel Granola(1384 EA) Order by EA" at bounding box center [639, 425] width 487 height 15
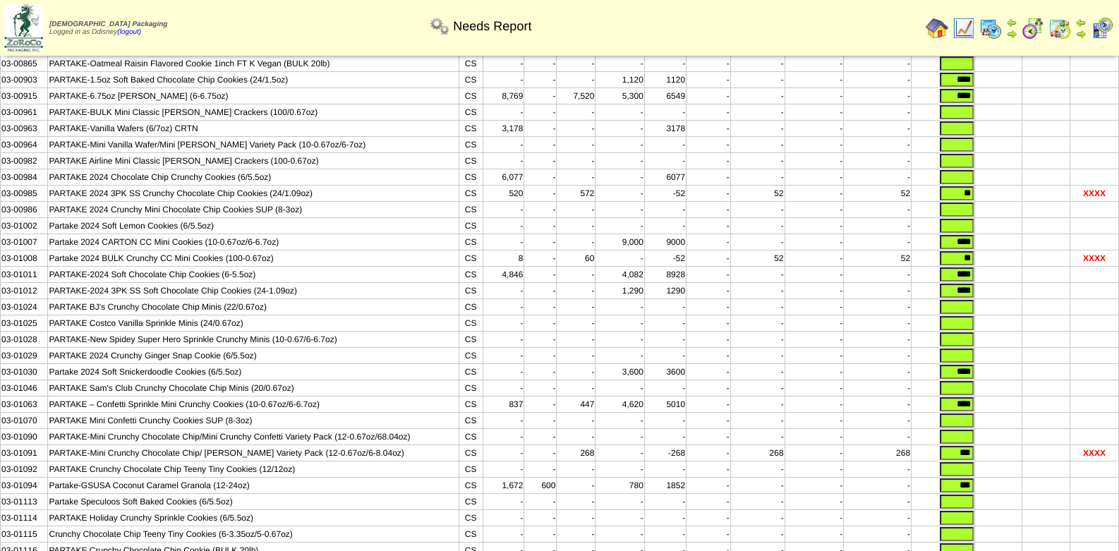
scroll to position [221, 0]
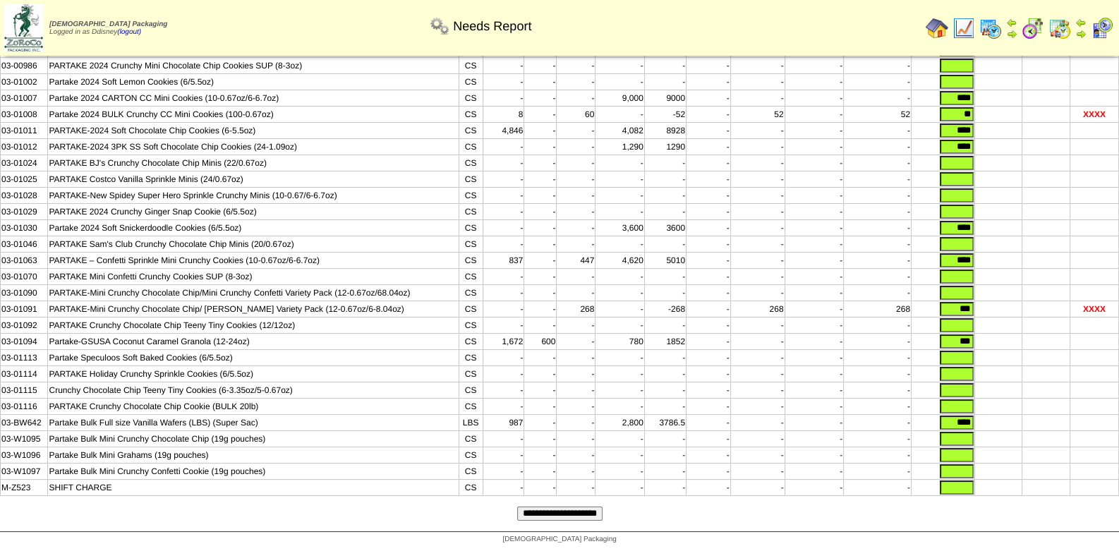
drag, startPoint x: 575, startPoint y: 508, endPoint x: 625, endPoint y: 373, distance: 144.4
click at [576, 508] on input "**********" at bounding box center [559, 513] width 85 height 14
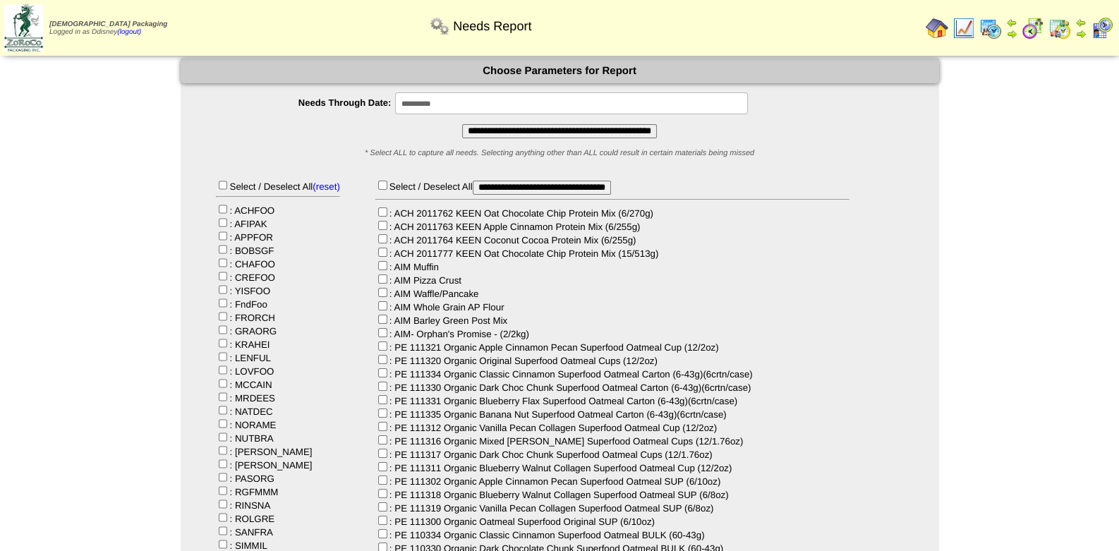
click at [499, 138] on input "**********" at bounding box center [559, 131] width 195 height 14
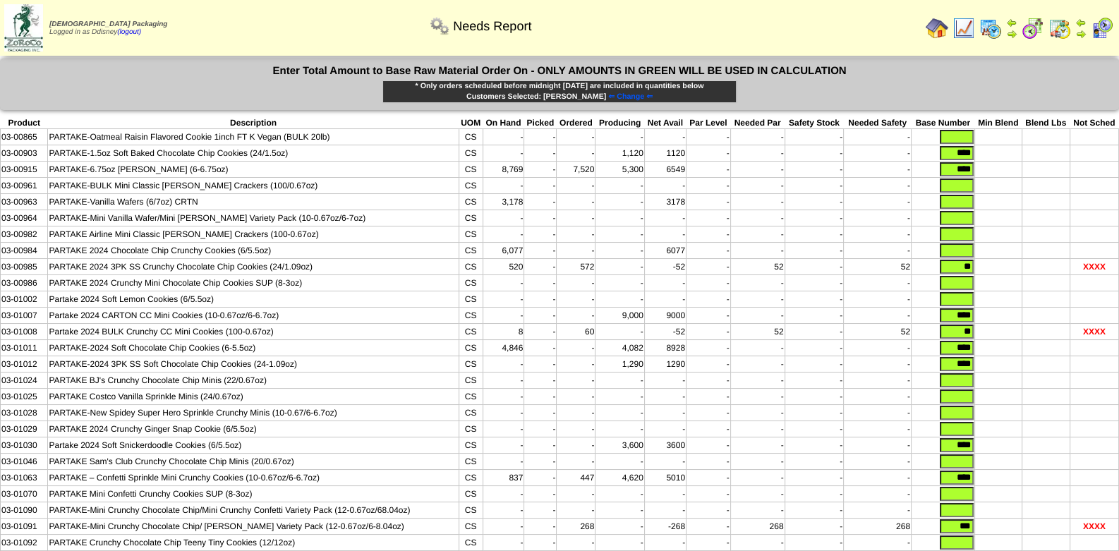
drag, startPoint x: 1004, startPoint y: 152, endPoint x: 1062, endPoint y: 154, distance: 58.6
click at [1062, 154] on tr "03-00903 PARTAKE-1.5oz Soft Baked Chocolate Chip Cookies (24/1.5oz) CS - - - 1,…" at bounding box center [560, 153] width 1118 height 16
drag, startPoint x: 949, startPoint y: 168, endPoint x: 1071, endPoint y: 175, distance: 122.9
click at [1068, 175] on tr "03-00915 PARTAKE-6.75oz Graham Cracker (6-6.75oz) CS 8,769 - 7,520 5,300 6549 -…" at bounding box center [560, 170] width 1118 height 16
drag, startPoint x: 949, startPoint y: 264, endPoint x: 1004, endPoint y: 268, distance: 54.5
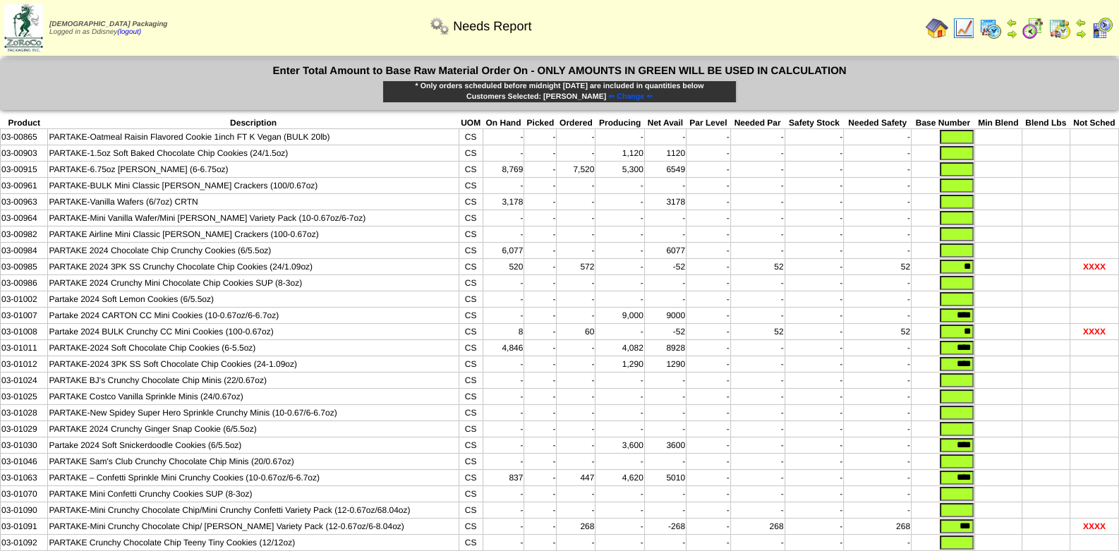
click at [1004, 268] on tr "03-00985 PARTAKE 2024 3PK SS Crunchy Chocolate Chip Cookies (24/1.09oz) CS 520 …" at bounding box center [560, 267] width 1118 height 16
drag, startPoint x: 949, startPoint y: 315, endPoint x: 1032, endPoint y: 318, distance: 84.0
click at [1032, 318] on tr "03-01007 Partake 2024 CARTON CC Mini Cookies (10-0.67oz/6-6.7oz) CS - - - 9,000…" at bounding box center [560, 315] width 1118 height 16
drag, startPoint x: 954, startPoint y: 334, endPoint x: 1016, endPoint y: 339, distance: 62.3
click at [1023, 338] on tr "03-01008 Partake 2024 BULK Crunchy CC Mini Cookies (100-0.67oz) CS 8 - 60 - -52…" at bounding box center [560, 332] width 1118 height 16
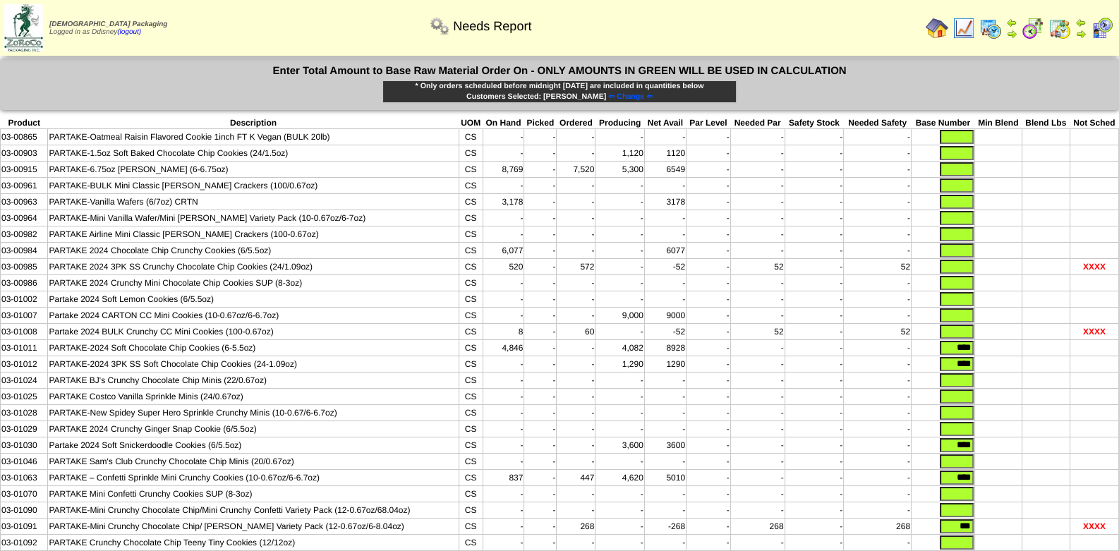
drag, startPoint x: 942, startPoint y: 345, endPoint x: 1051, endPoint y: 357, distance: 109.3
click at [1037, 355] on tr "03-01011 PARTAKE-2024 Soft Chocolate Chip Cookies (6-5.5oz) CS 4,846 - - 4,082 …" at bounding box center [560, 348] width 1118 height 16
drag, startPoint x: 949, startPoint y: 367, endPoint x: 993, endPoint y: 369, distance: 44.5
click at [979, 367] on tr "03-01012 PARTAKE-2024 3PK SS Soft Chocolate Chip Cookies (24-1.09oz) CS - - - 1…" at bounding box center [560, 364] width 1118 height 16
drag, startPoint x: 948, startPoint y: 443, endPoint x: 1011, endPoint y: 443, distance: 63.5
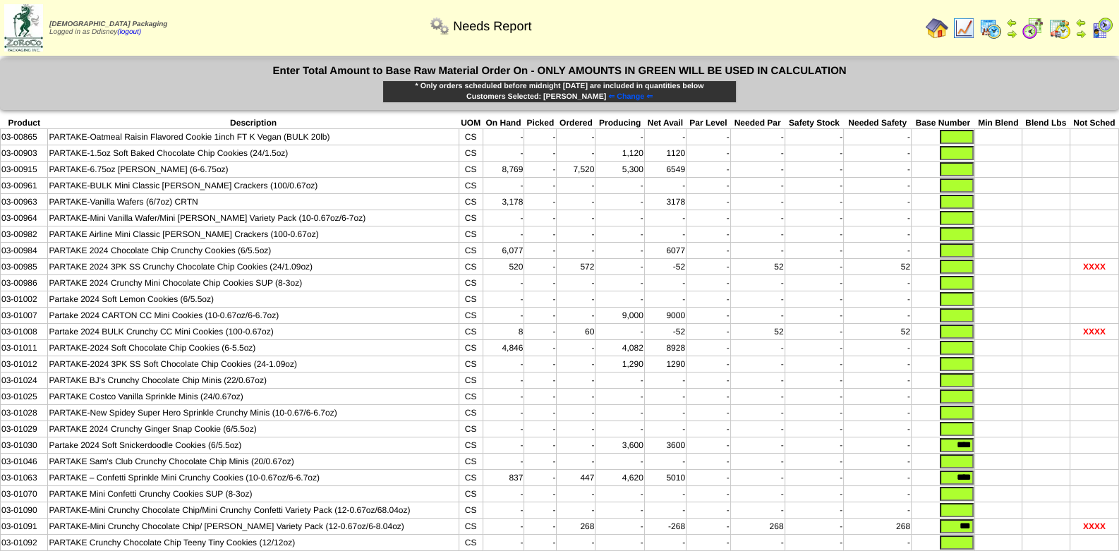
click at [1011, 443] on tr "03-01030 Partake 2024 Soft Snickerdoodle Cookies (6/5.5oz) CS - - - 3,600 3600 …" at bounding box center [560, 445] width 1118 height 16
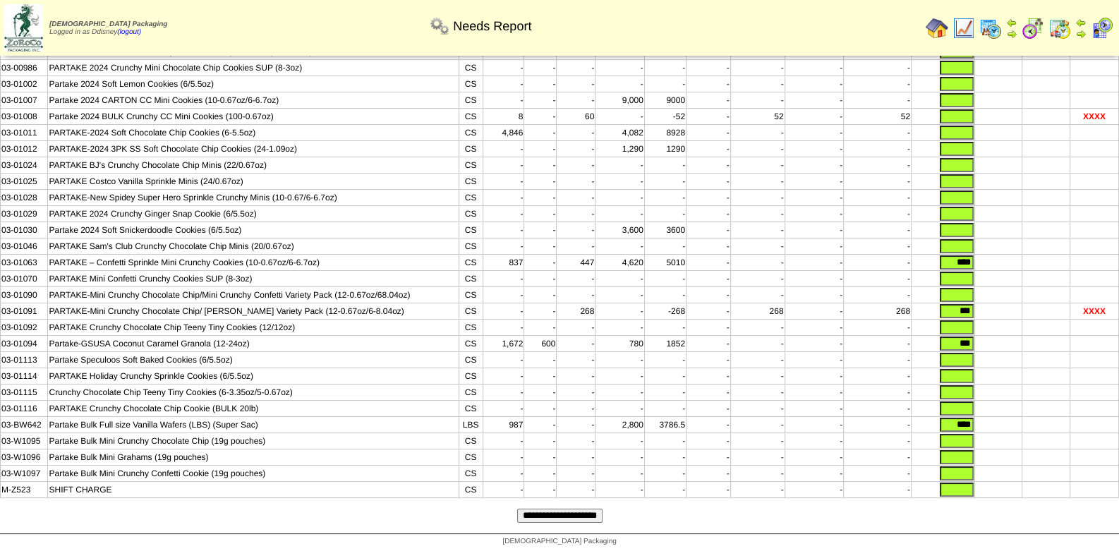
scroll to position [221, 0]
drag, startPoint x: 969, startPoint y: 255, endPoint x: 1023, endPoint y: 262, distance: 54.0
click at [1030, 257] on tr "03-01063 PARTAKE – Confetti Sprinkle Mini Crunchy Cookies (10-0.67oz/6-6.7oz) C…" at bounding box center [560, 260] width 1118 height 16
click at [1008, 306] on tr "03-01091 PARTAKE-Mini Crunchy Chocolate Chip/ Graham Variety Pack (12-0.67oz/6-…" at bounding box center [560, 309] width 1118 height 16
drag, startPoint x: 959, startPoint y: 341, endPoint x: 1067, endPoint y: 346, distance: 108.1
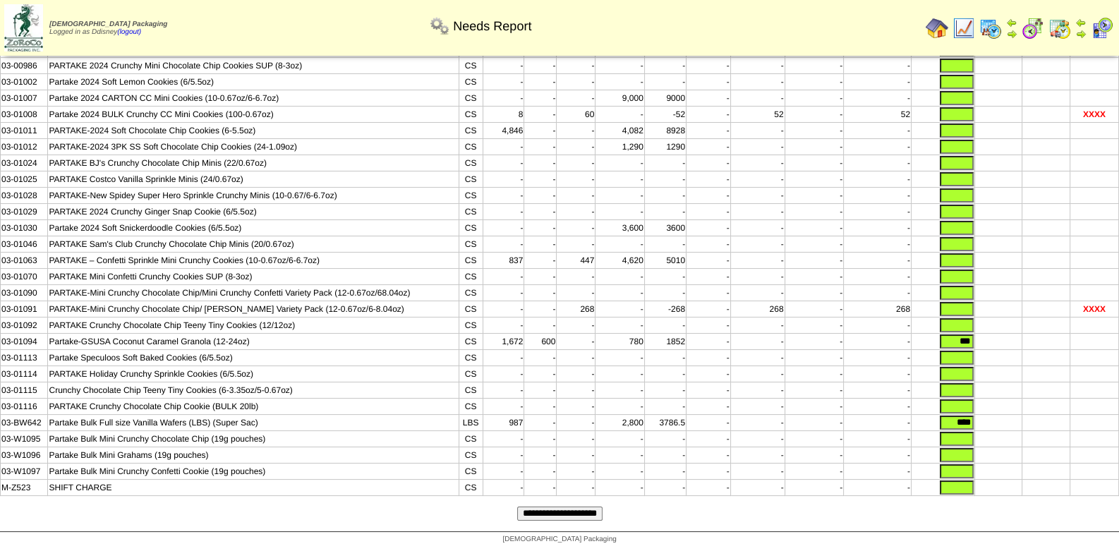
click at [1056, 345] on tr "03-01094 Partake-GSUSA Coconut Caramel Granola (12-24oz) CS 1,672 600 - 780 185…" at bounding box center [560, 342] width 1118 height 16
drag, startPoint x: 946, startPoint y: 425, endPoint x: 1033, endPoint y: 422, distance: 86.8
click at [1030, 425] on tr "03-BW642 Partake Bulk Full size Vanilla Wafers (LBS) (Super Sac) LBS 987 - - 2,…" at bounding box center [560, 423] width 1118 height 16
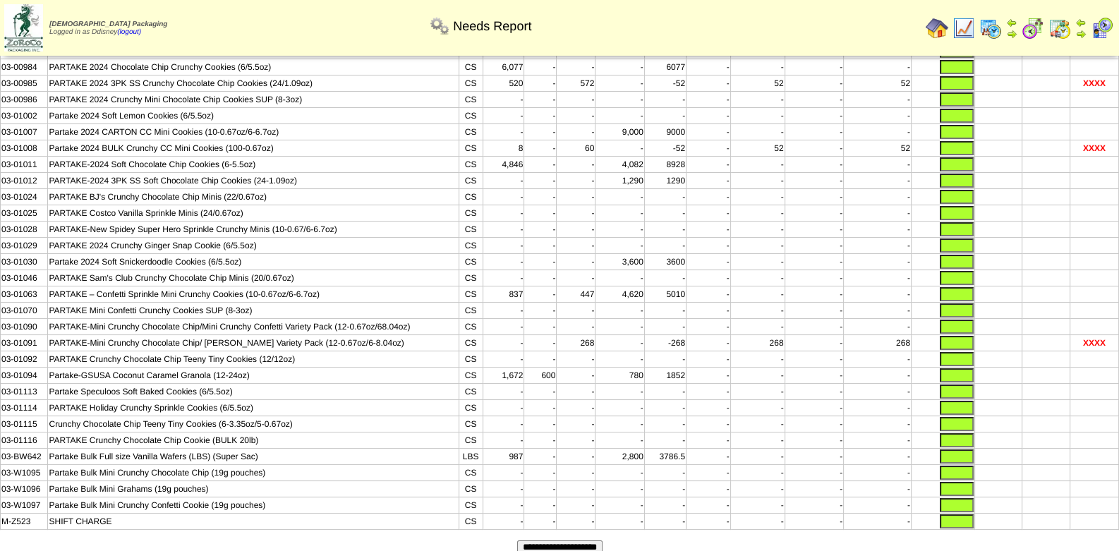
scroll to position [212, 0]
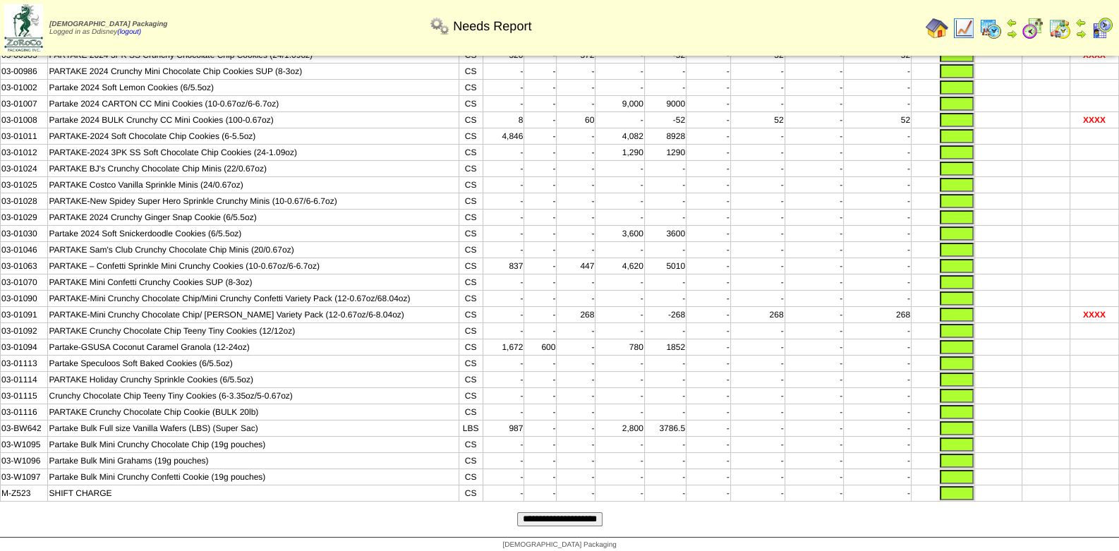
click at [958, 431] on input "text" at bounding box center [956, 428] width 34 height 14
type input "***"
click at [575, 523] on input "**********" at bounding box center [559, 519] width 85 height 14
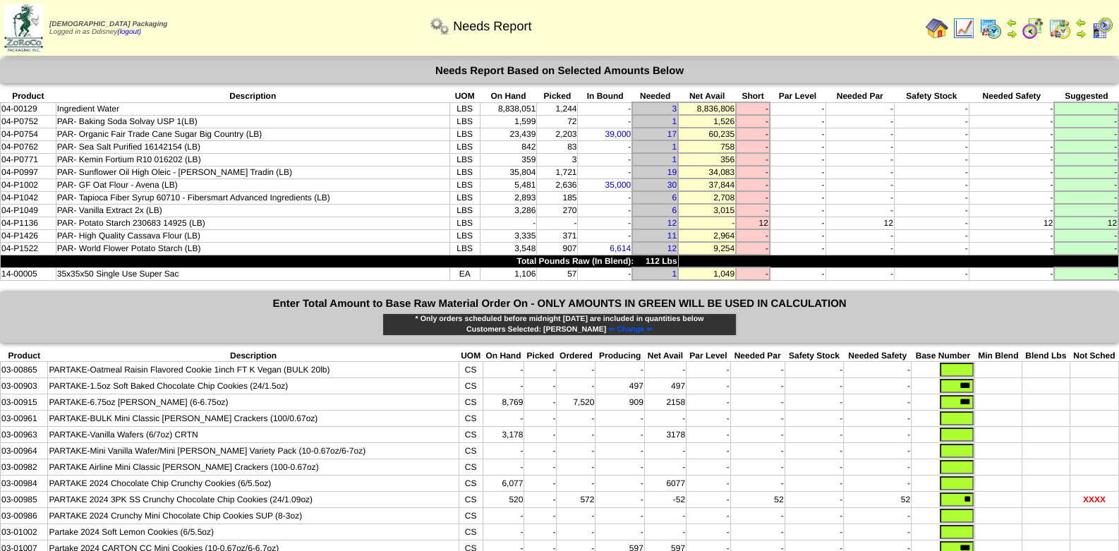
click at [222, 217] on td "PAR- Potato Starch 230683 14925 (LB)" at bounding box center [253, 223] width 394 height 13
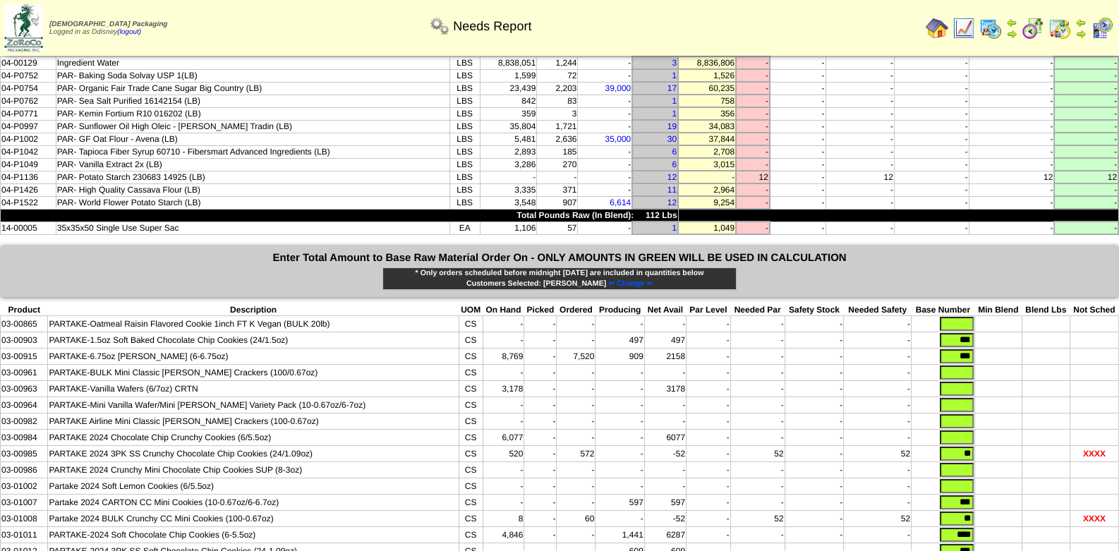
scroll to position [70, 0]
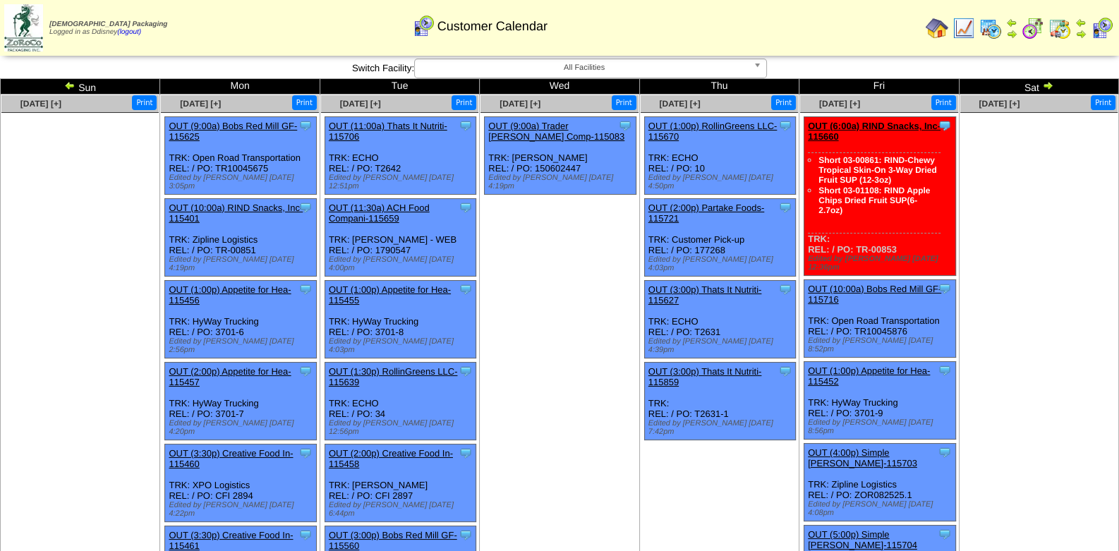
click at [504, 260] on ul "Clone Item OUT (9:00a) Trader Joes Comp-115083 Trader Joes Company ScheduleID: …" at bounding box center [558, 222] width 157 height 212
click at [1064, 30] on img at bounding box center [1059, 28] width 23 height 23
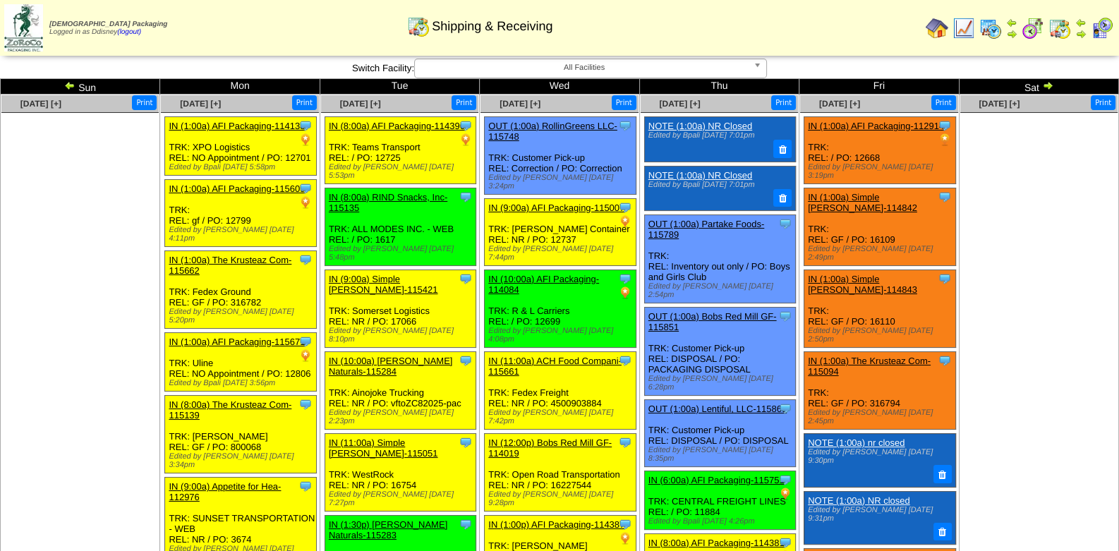
click at [1047, 85] on img at bounding box center [1047, 85] width 11 height 11
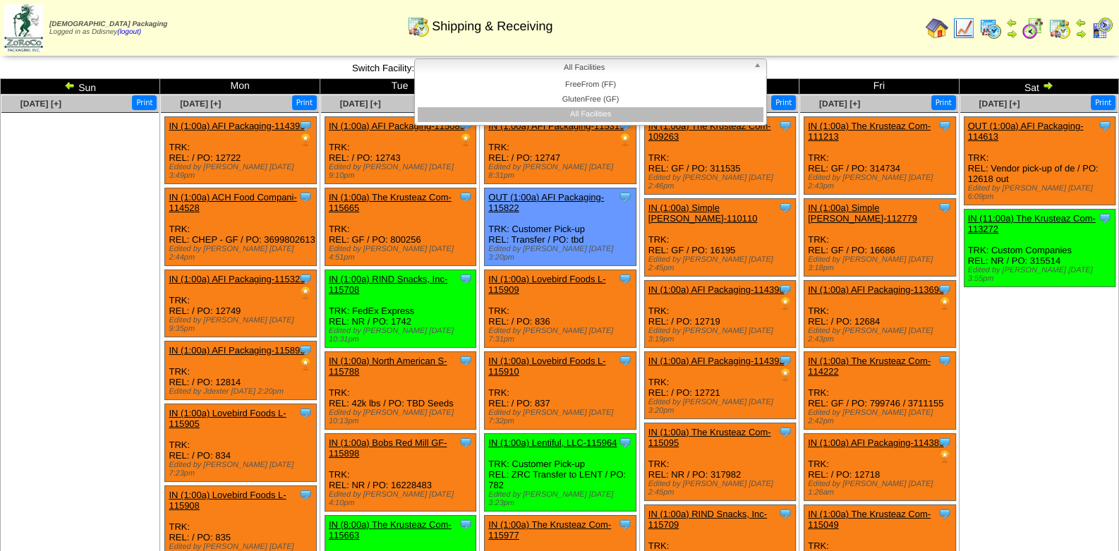
click at [762, 66] on b at bounding box center [759, 68] width 13 height 18
click at [612, 116] on li "All Facilities" at bounding box center [591, 114] width 346 height 15
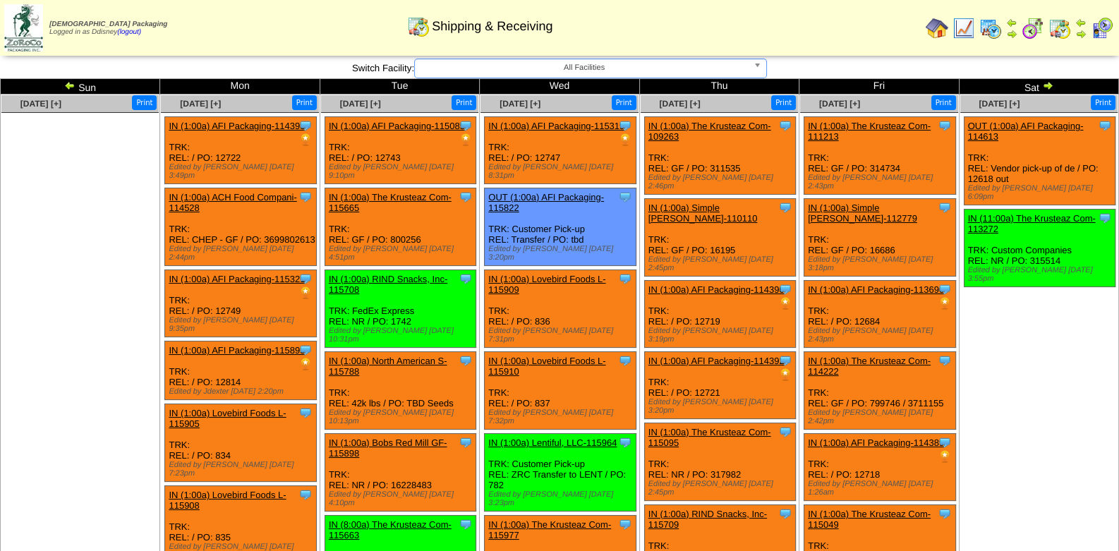
click at [67, 83] on img at bounding box center [69, 85] width 11 height 11
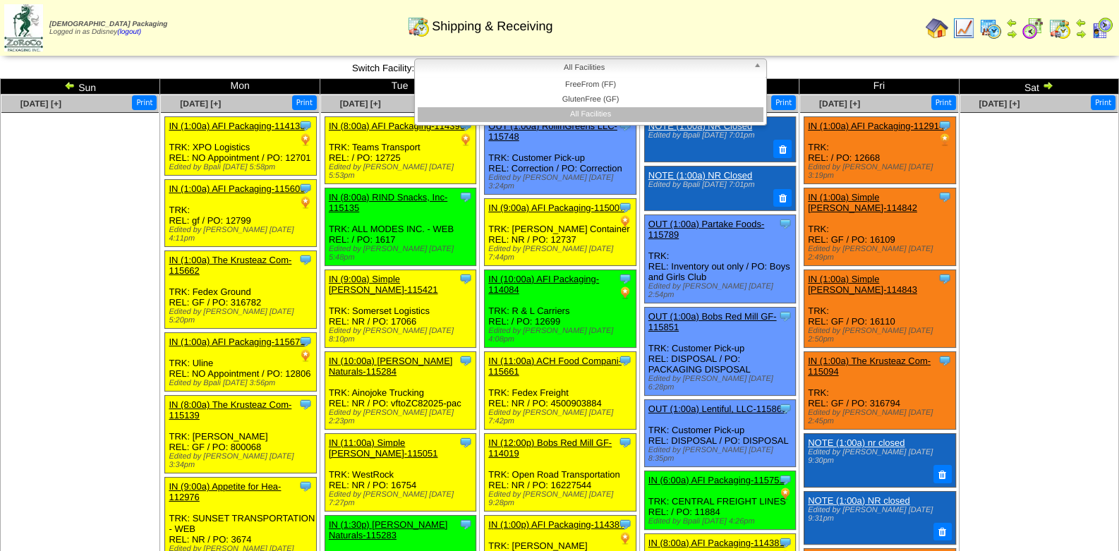
click at [758, 65] on b at bounding box center [759, 68] width 13 height 18
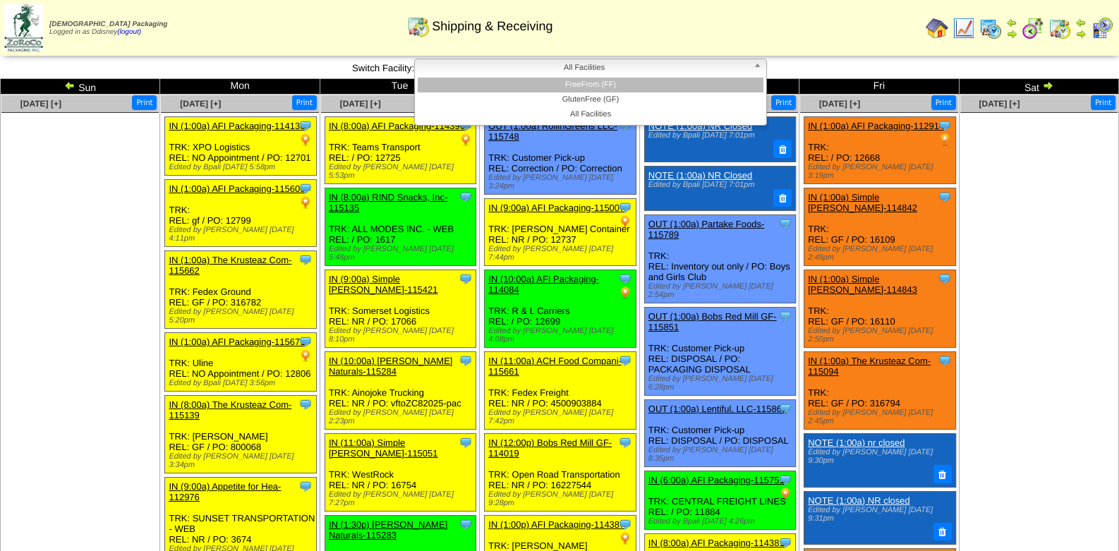
click at [628, 85] on li "FreeFrom (FF)" at bounding box center [591, 85] width 346 height 15
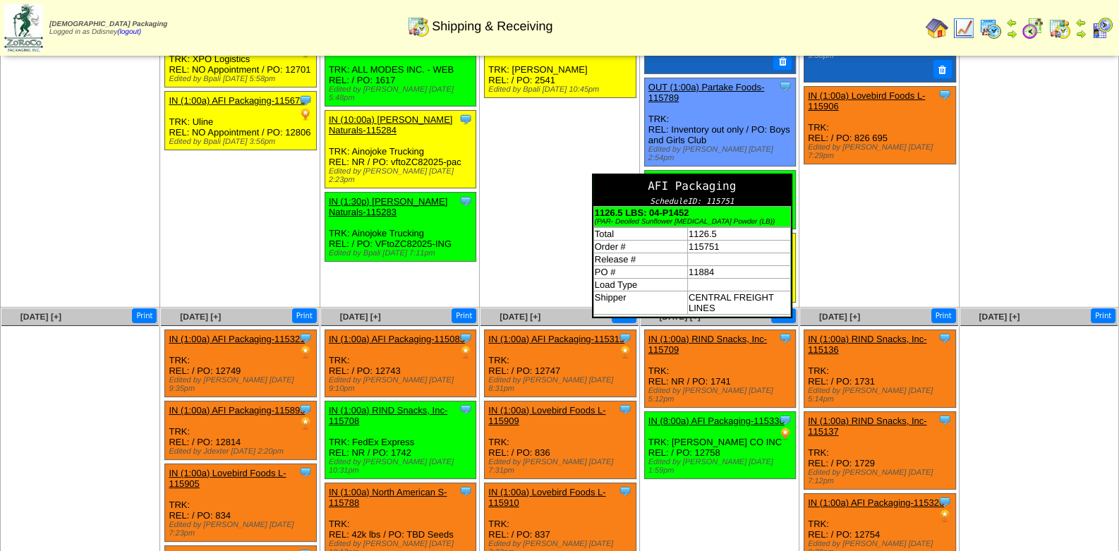
scroll to position [70, 0]
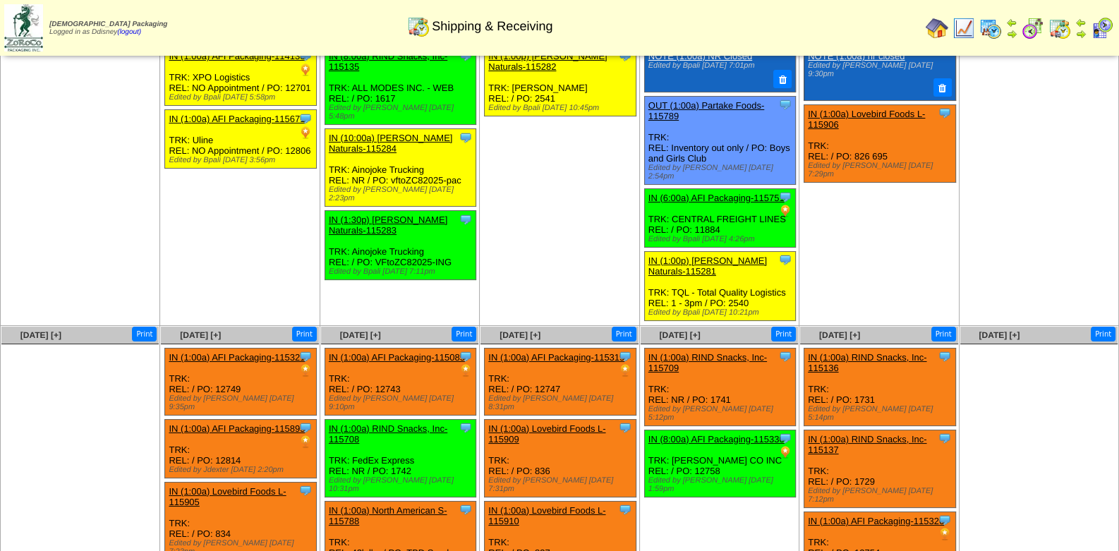
click at [719, 188] on div "Clone Item IN (6:00a) AFI Packaging-115751 AFI Packaging ScheduleID: 115751 112…" at bounding box center [719, 217] width 151 height 59
click at [724, 193] on link "IN (6:00a) AFI Packaging-115751" at bounding box center [716, 198] width 136 height 11
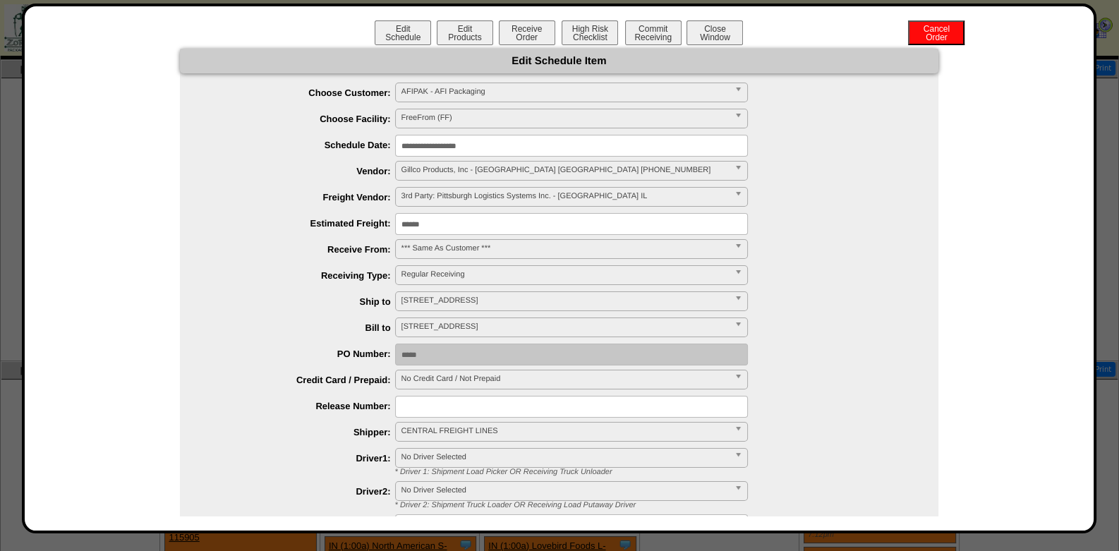
scroll to position [0, 0]
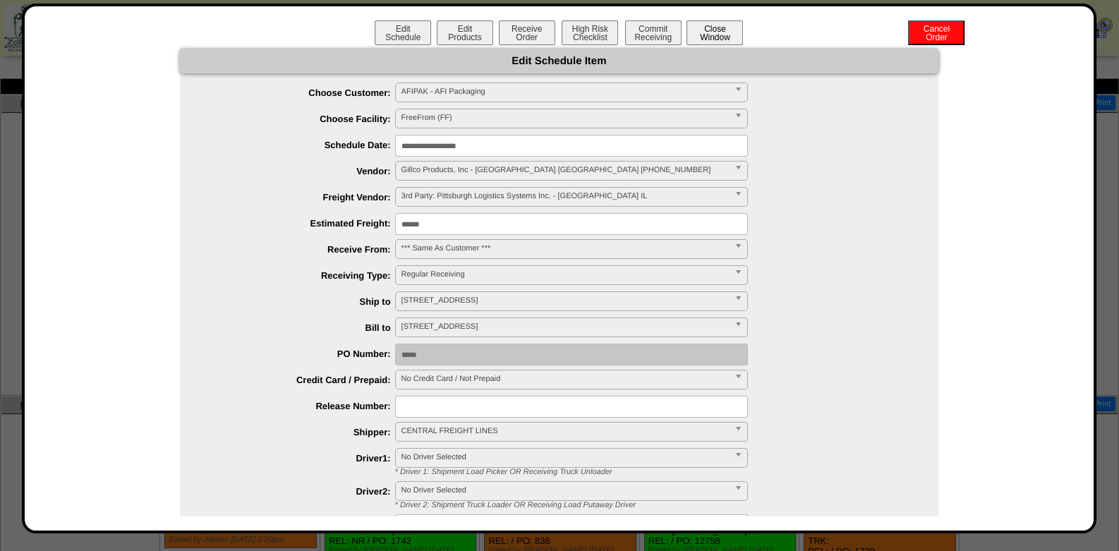
click at [716, 29] on button "Close Window" at bounding box center [714, 32] width 56 height 25
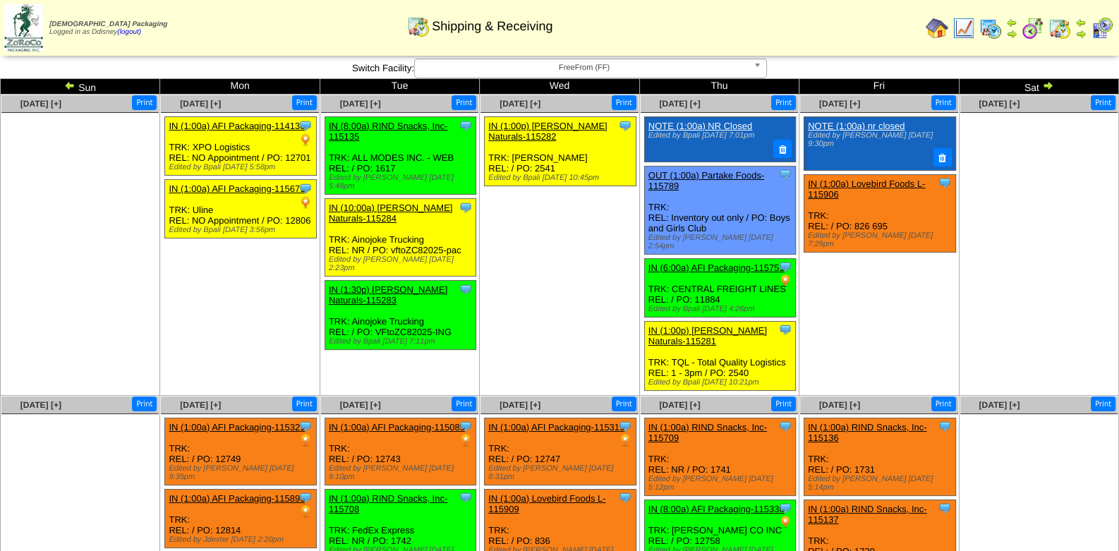
click at [1100, 30] on img at bounding box center [1101, 28] width 23 height 23
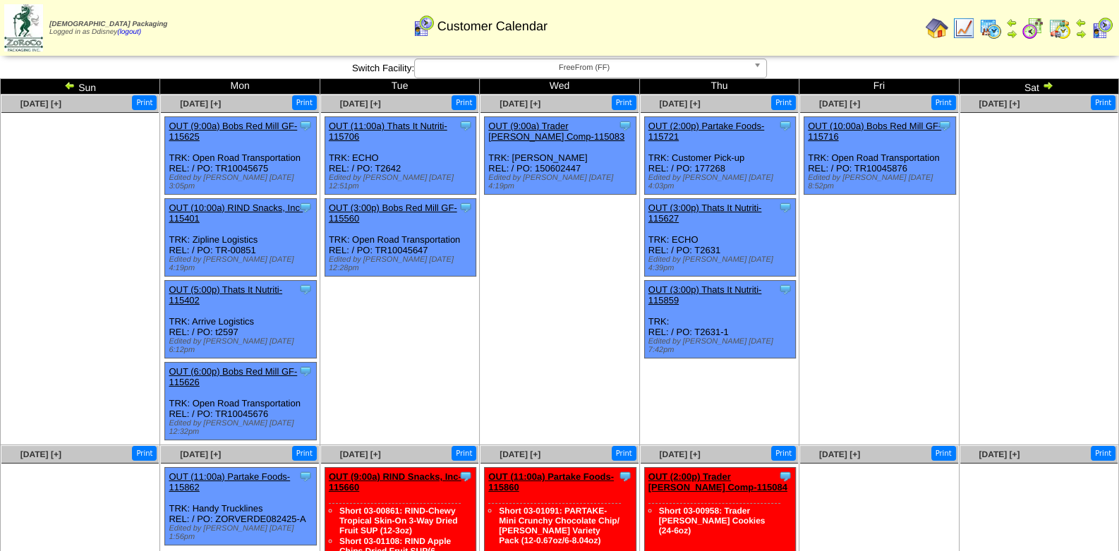
click at [1104, 28] on img at bounding box center [1101, 28] width 23 height 23
click at [1049, 83] on img at bounding box center [1047, 85] width 11 height 11
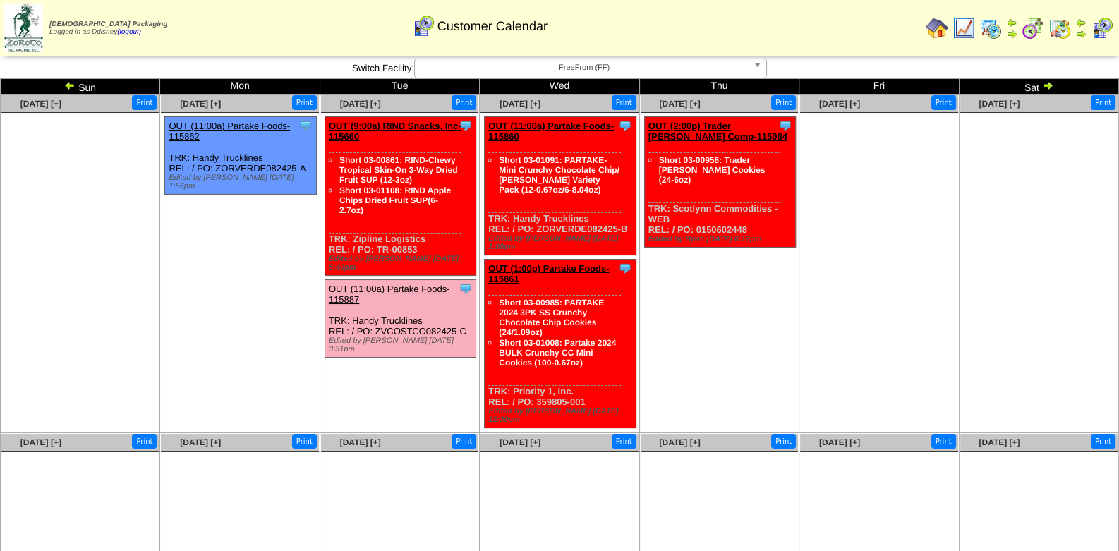
click at [1021, 289] on ul at bounding box center [1038, 219] width 157 height 212
click at [762, 68] on b at bounding box center [759, 68] width 13 height 18
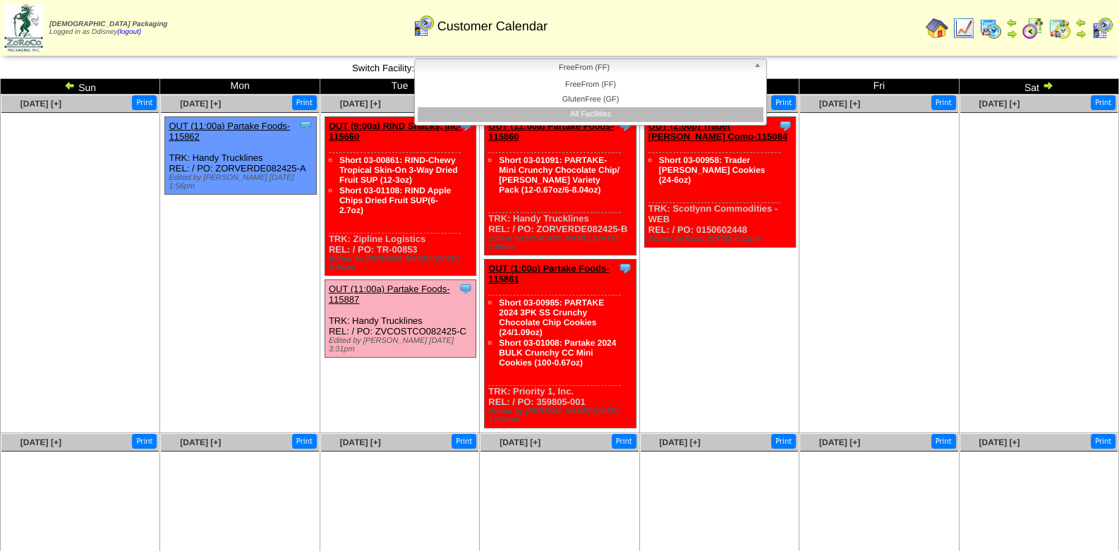
click at [613, 112] on li "All Facilities" at bounding box center [591, 114] width 346 height 15
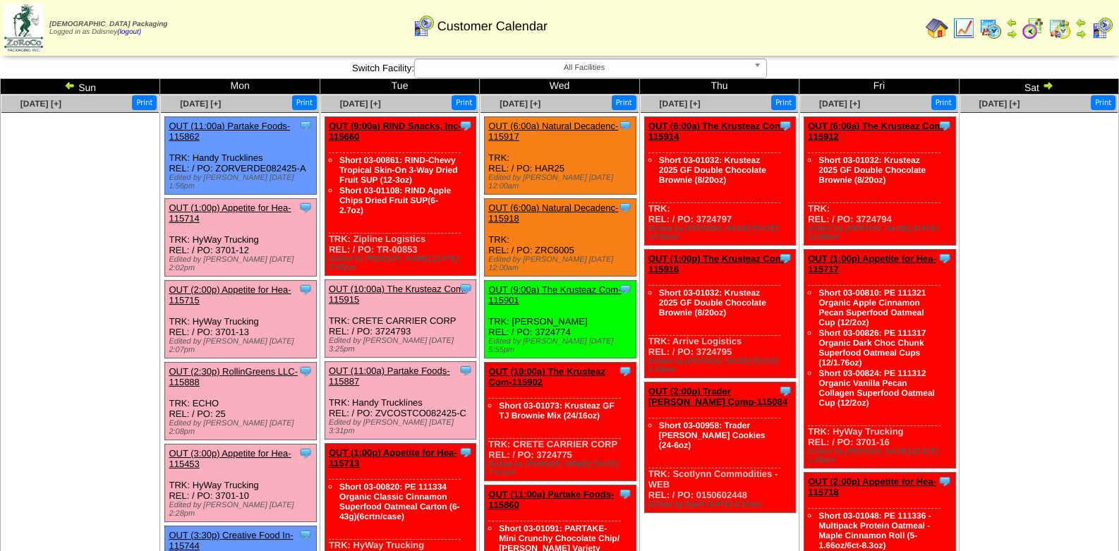
click at [1063, 30] on img at bounding box center [1059, 28] width 23 height 23
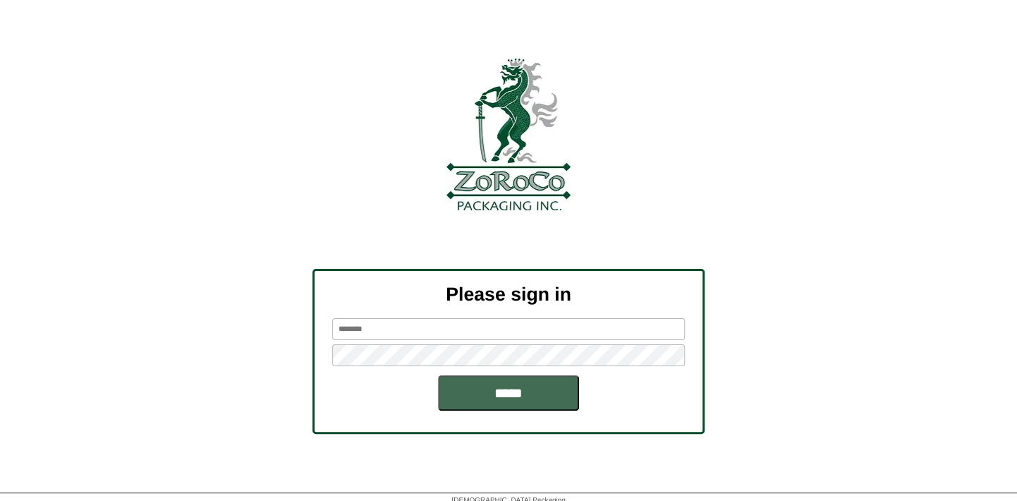
type input "*******"
click at [504, 398] on input "*****" at bounding box center [508, 392] width 141 height 35
